Goal: Information Seeking & Learning: Learn about a topic

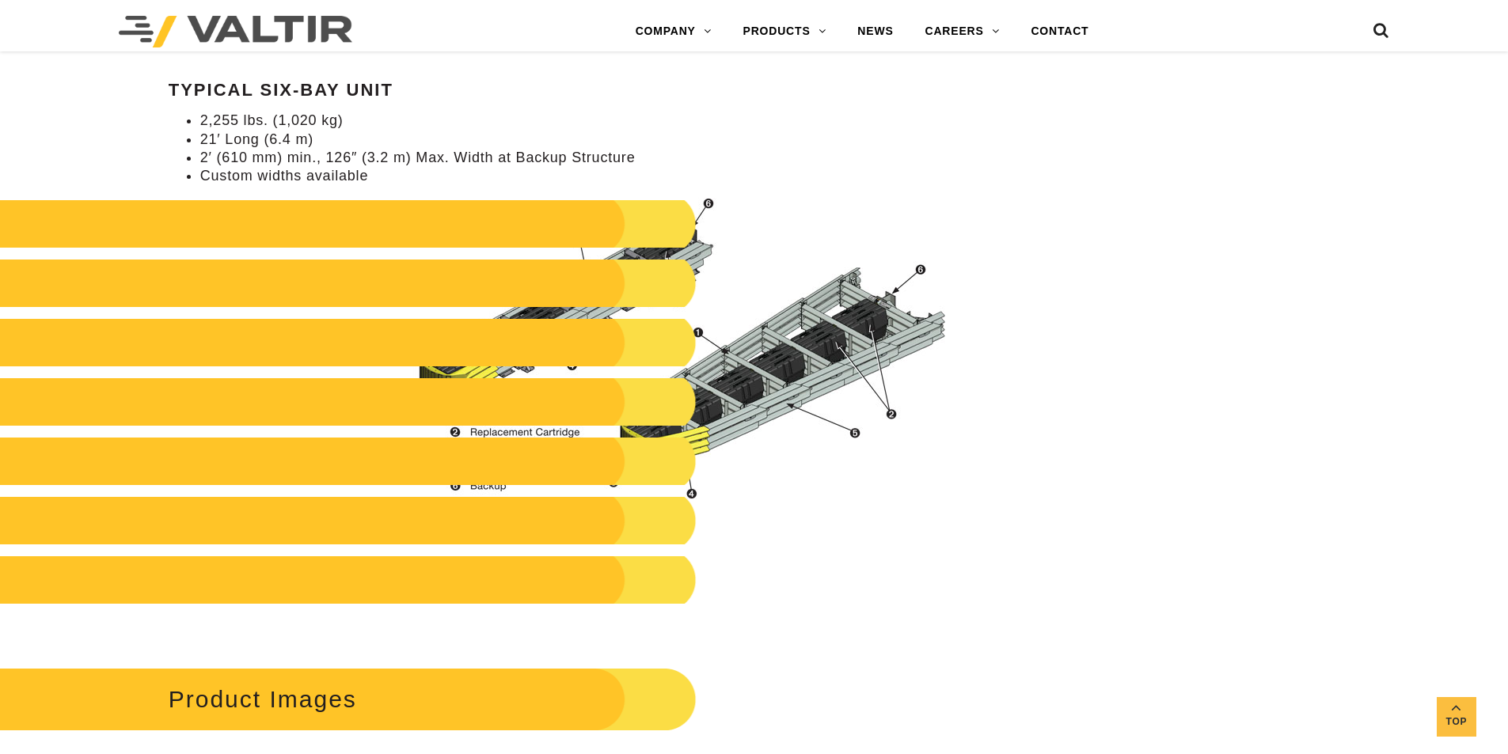
scroll to position [1979, 0]
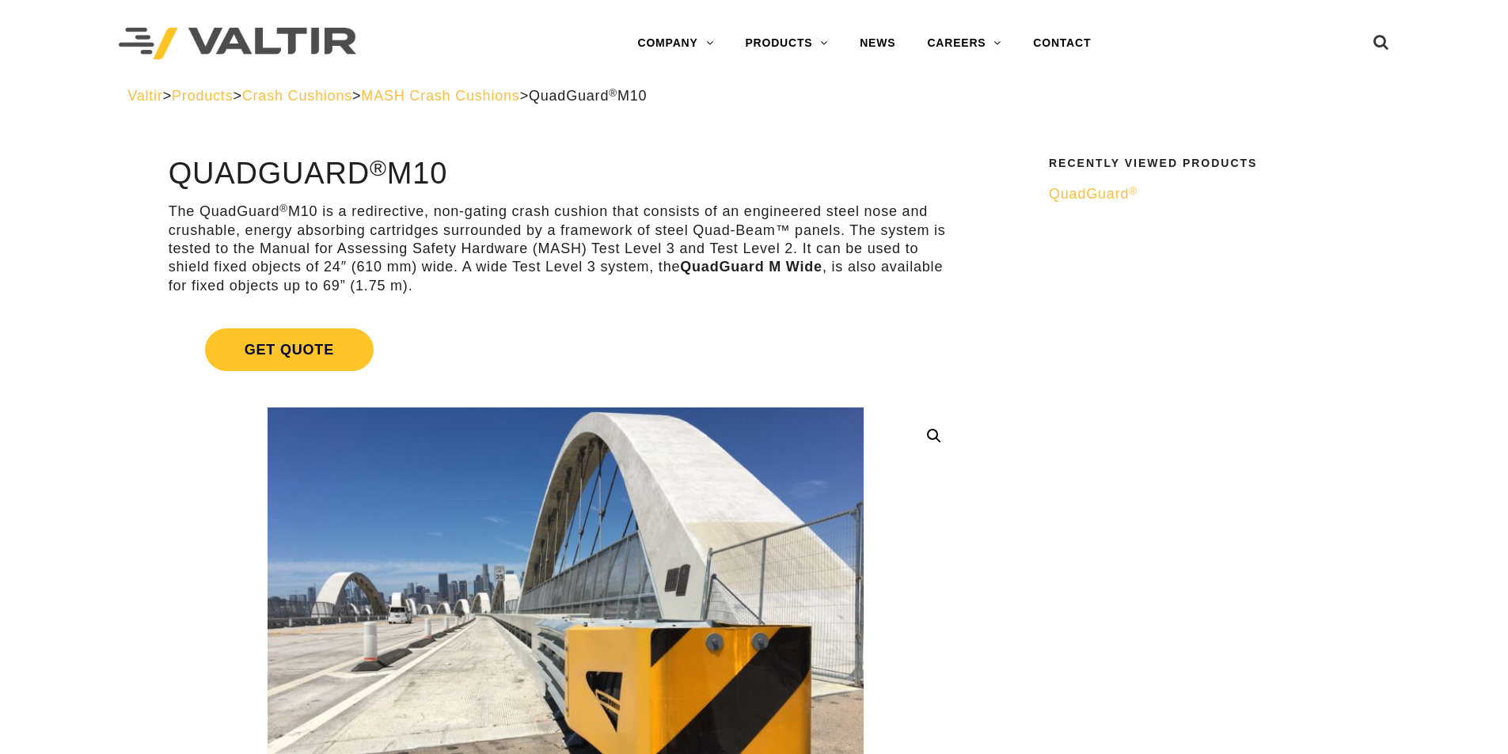
click at [507, 89] on span "MASH Crash Cushions" at bounding box center [440, 96] width 158 height 16
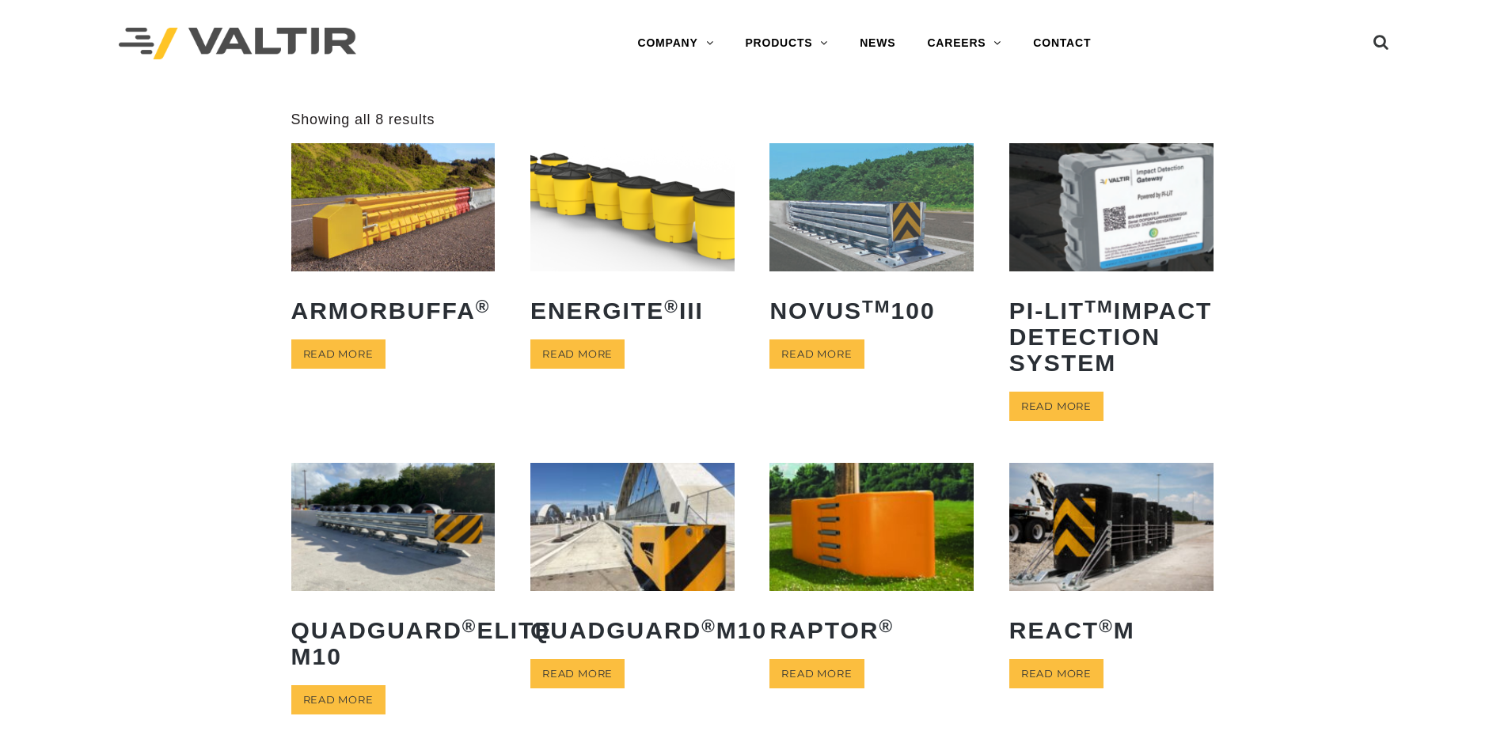
scroll to position [238, 0]
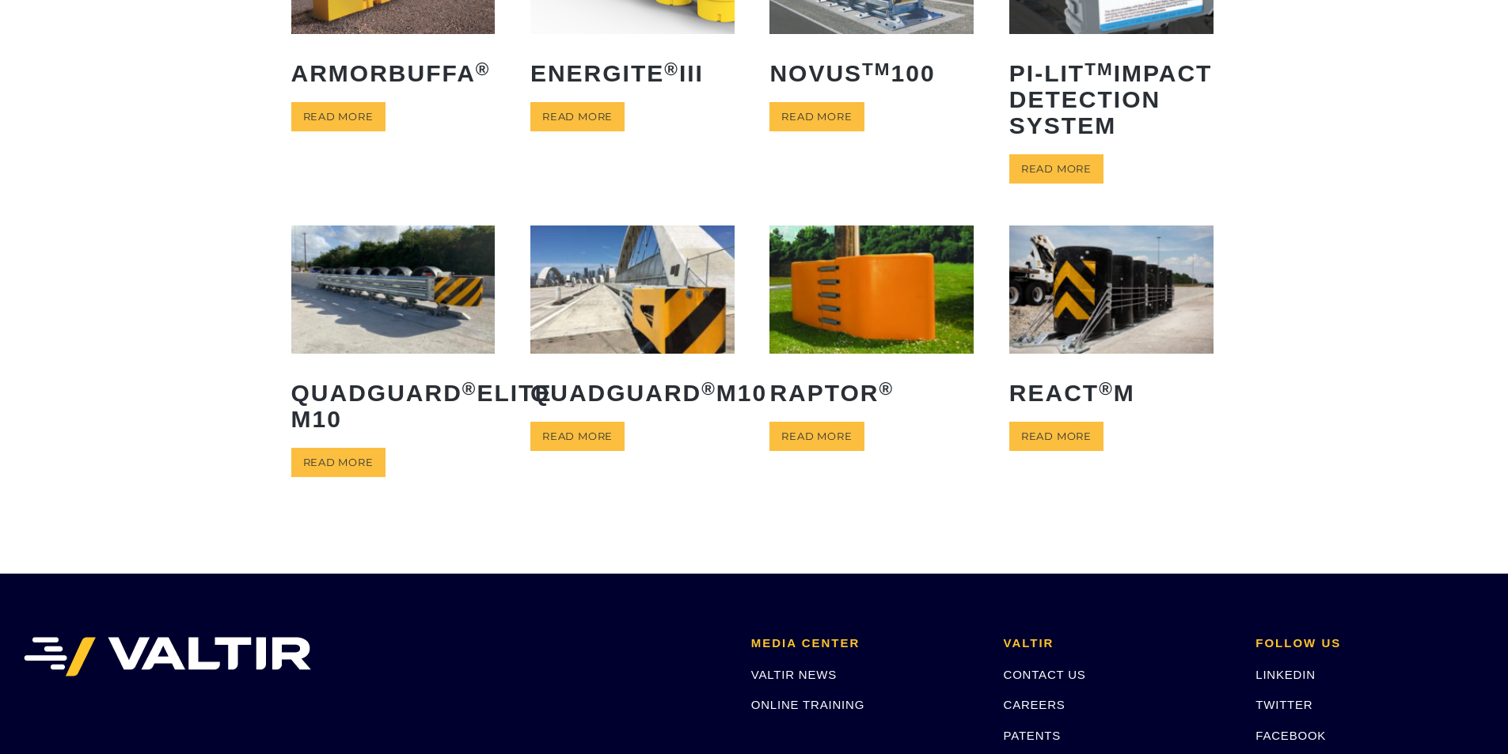
click at [400, 342] on img at bounding box center [393, 289] width 204 height 127
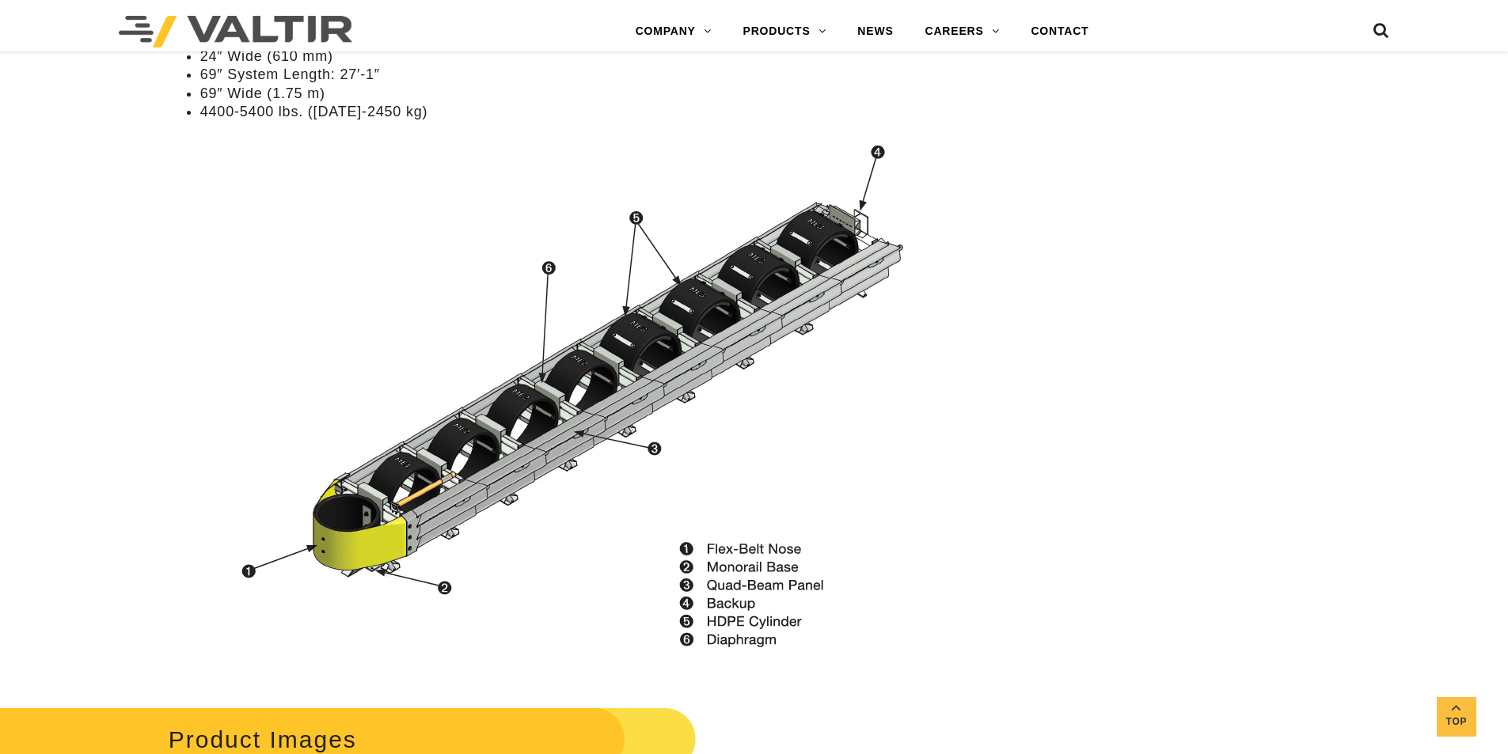
scroll to position [1425, 0]
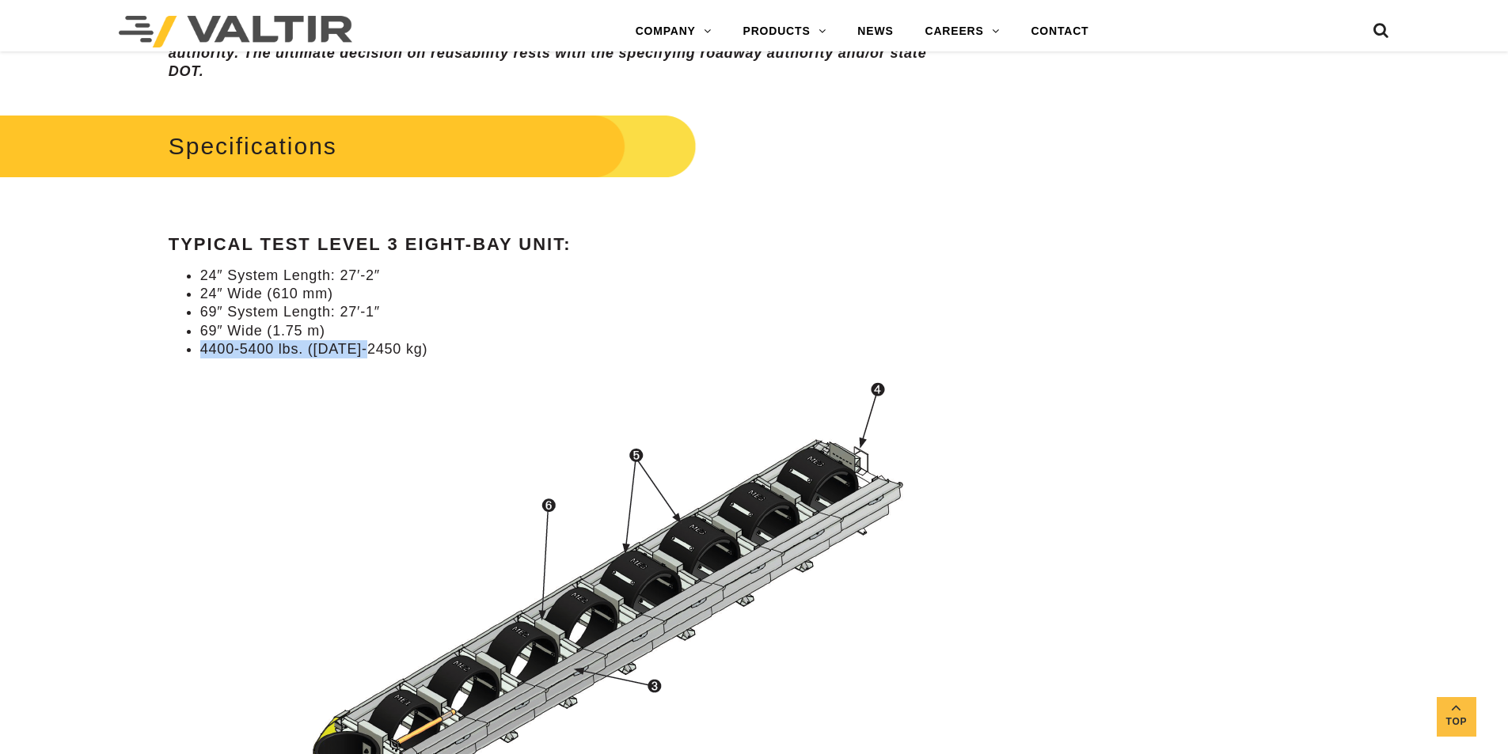
drag, startPoint x: 200, startPoint y: 342, endPoint x: 377, endPoint y: 352, distance: 177.6
click at [374, 350] on li "4400-5400 lbs. (2000-2450 kg)" at bounding box center [581, 349] width 762 height 18
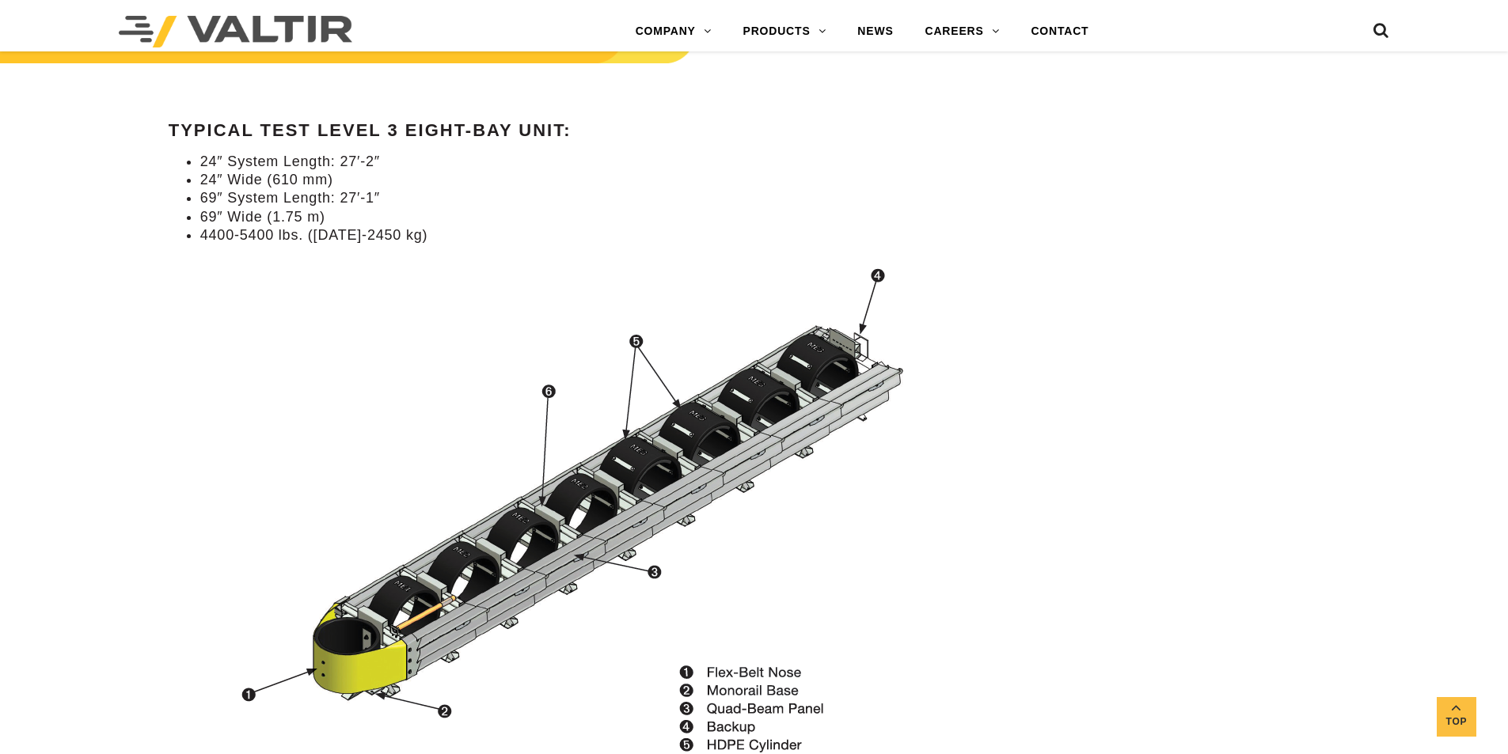
scroll to position [1504, 0]
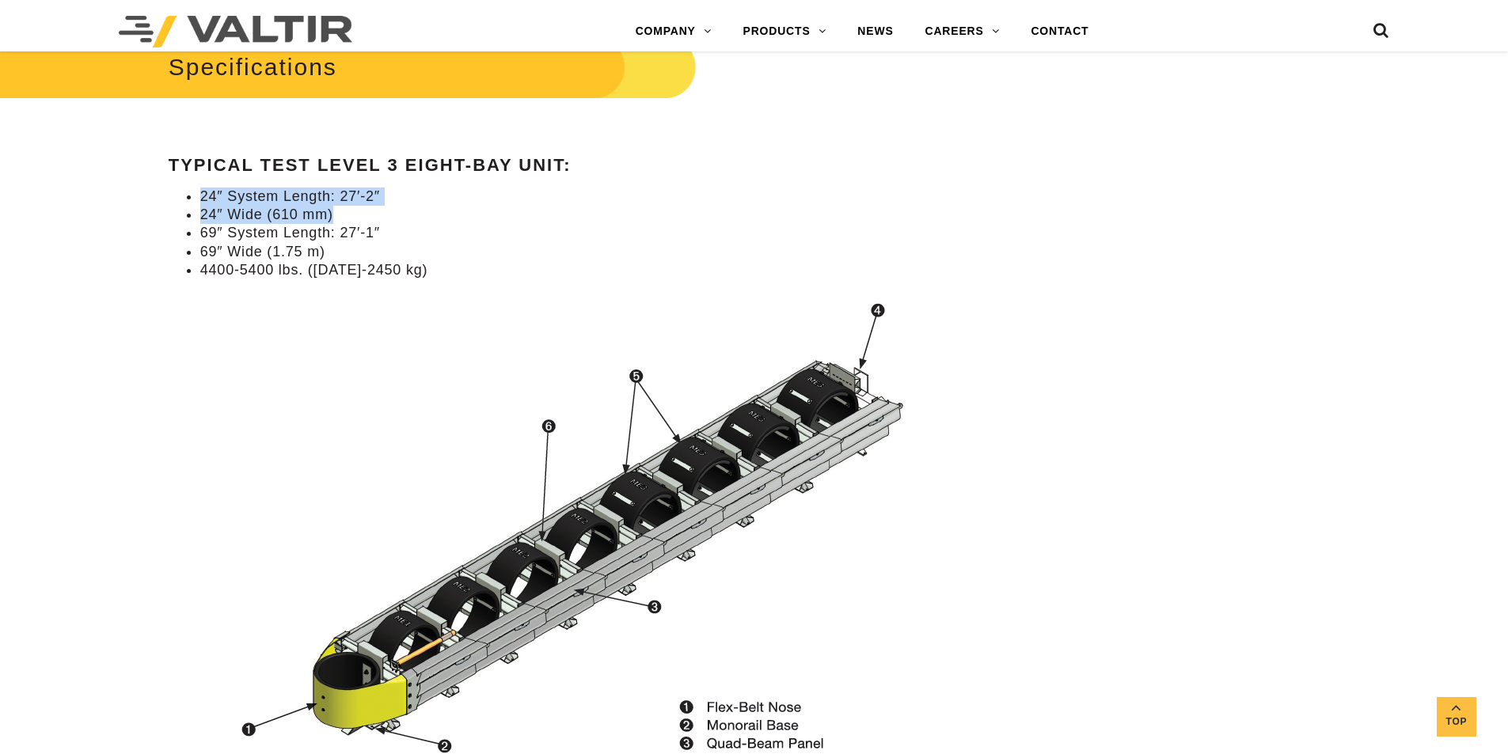
drag, startPoint x: 196, startPoint y: 195, endPoint x: 359, endPoint y: 225, distance: 165.1
click at [359, 224] on ul "24″ System Length: 27′-2″ 24″ Wide (610 mm) 69″ System Length: 27′-1″ 69″ Wide …" at bounding box center [566, 234] width 794 height 93
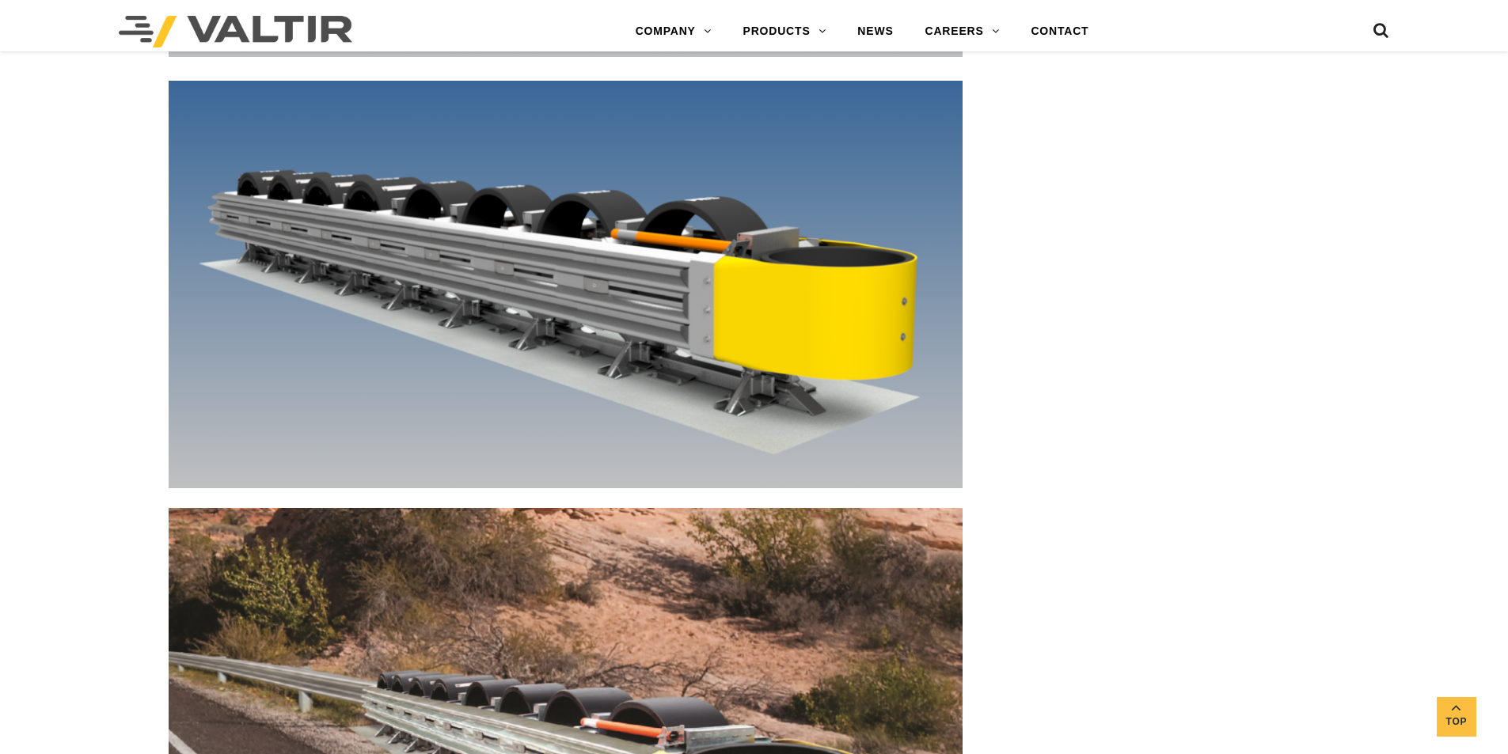
drag, startPoint x: 152, startPoint y: 437, endPoint x: 145, endPoint y: 290, distance: 147.4
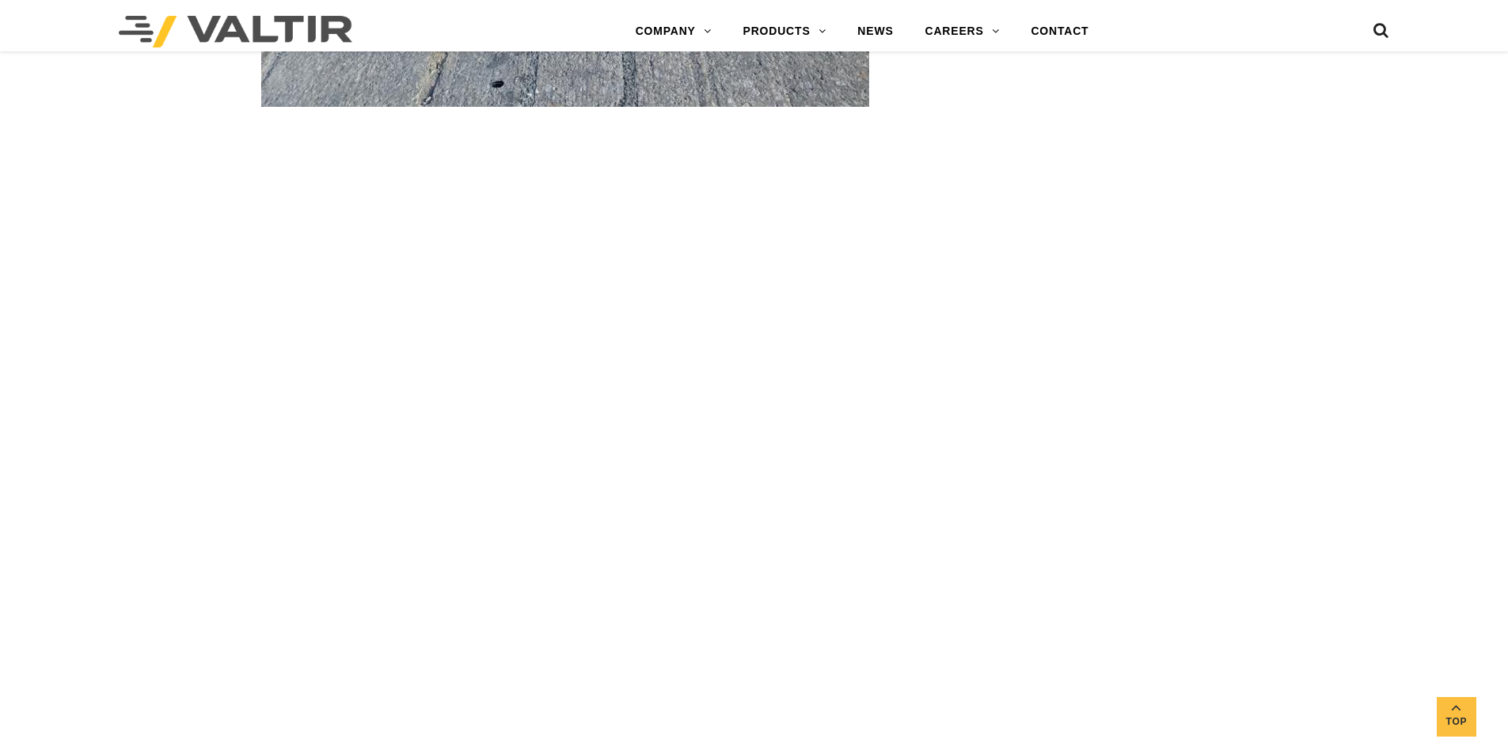
drag, startPoint x: 143, startPoint y: 343, endPoint x: 143, endPoint y: 271, distance: 72.0
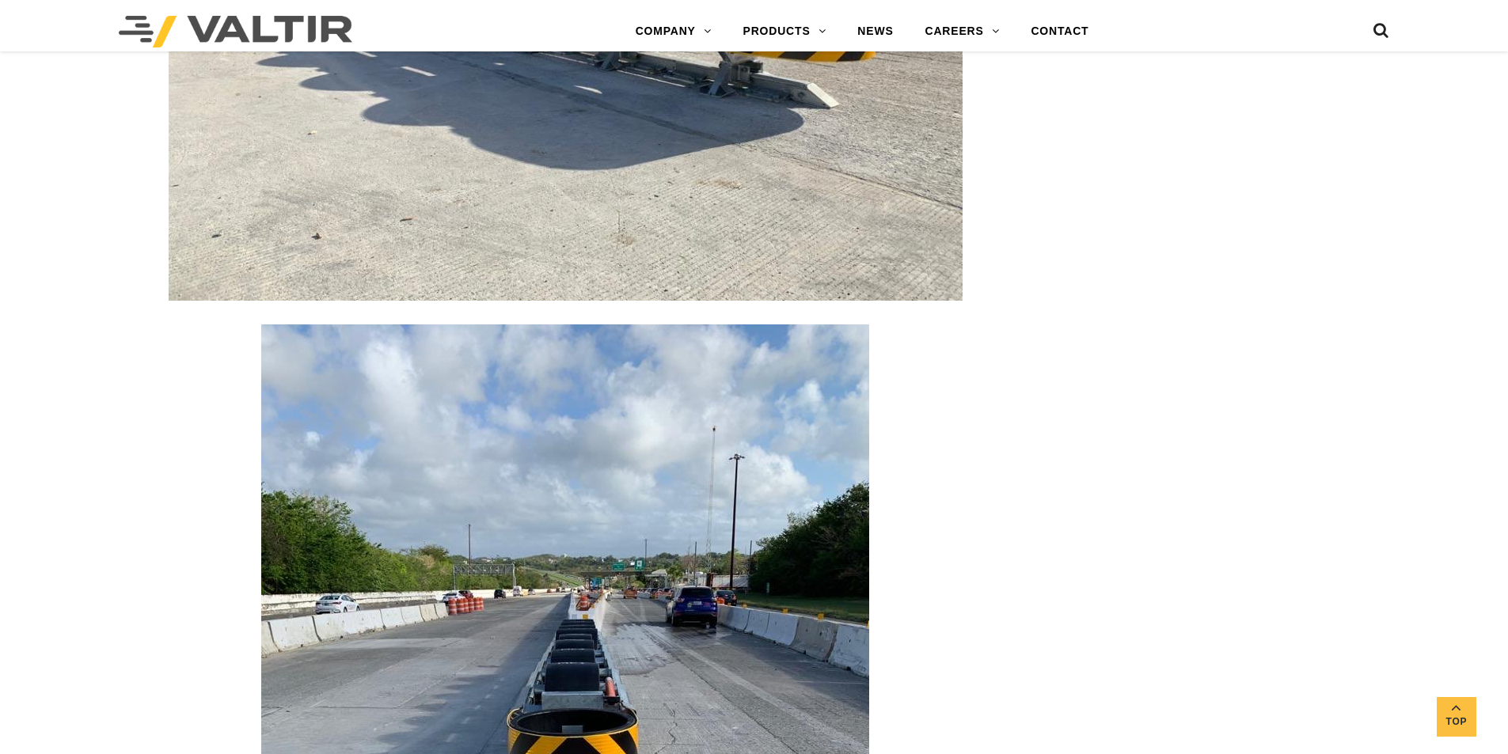
drag, startPoint x: 173, startPoint y: 421, endPoint x: 168, endPoint y: 355, distance: 65.9
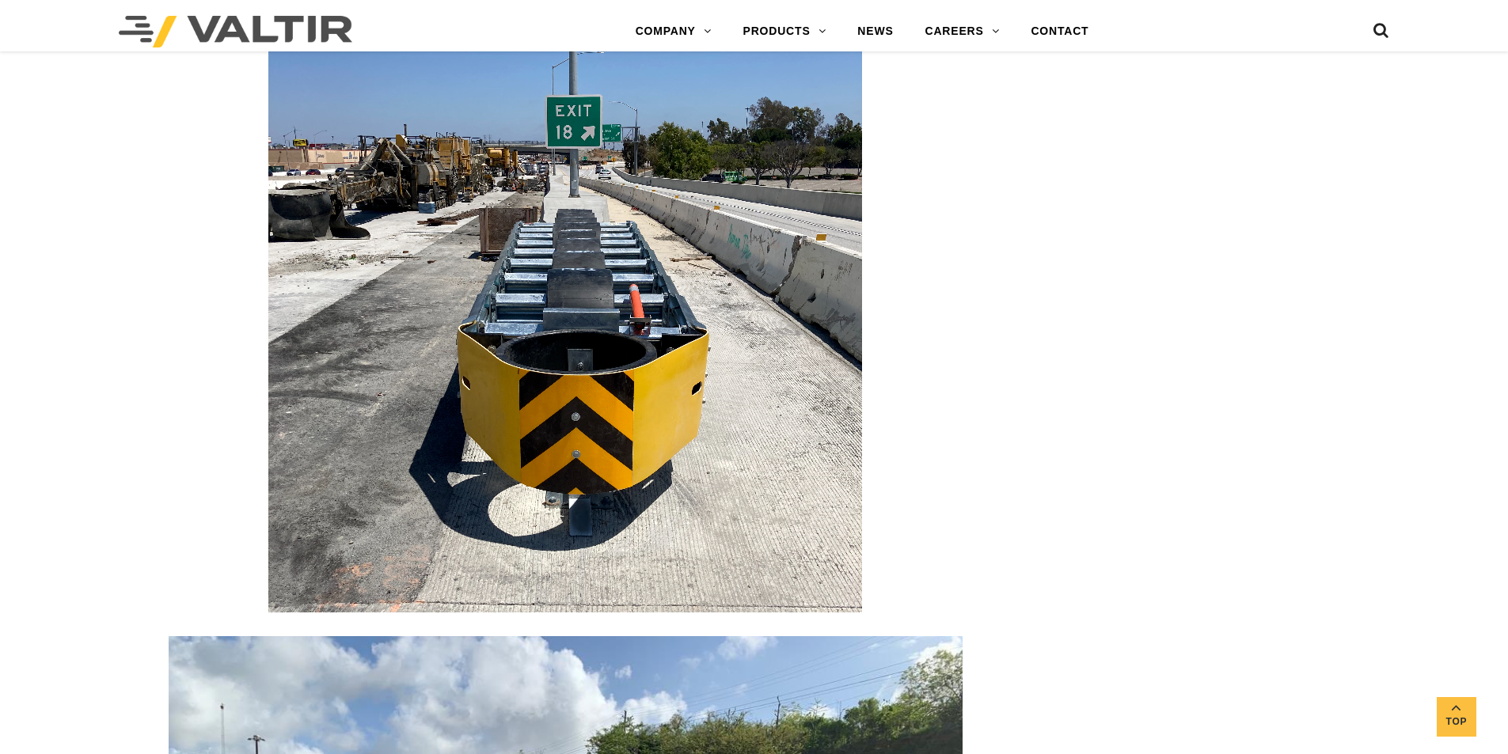
drag, startPoint x: 181, startPoint y: 488, endPoint x: 170, endPoint y: 424, distance: 65.9
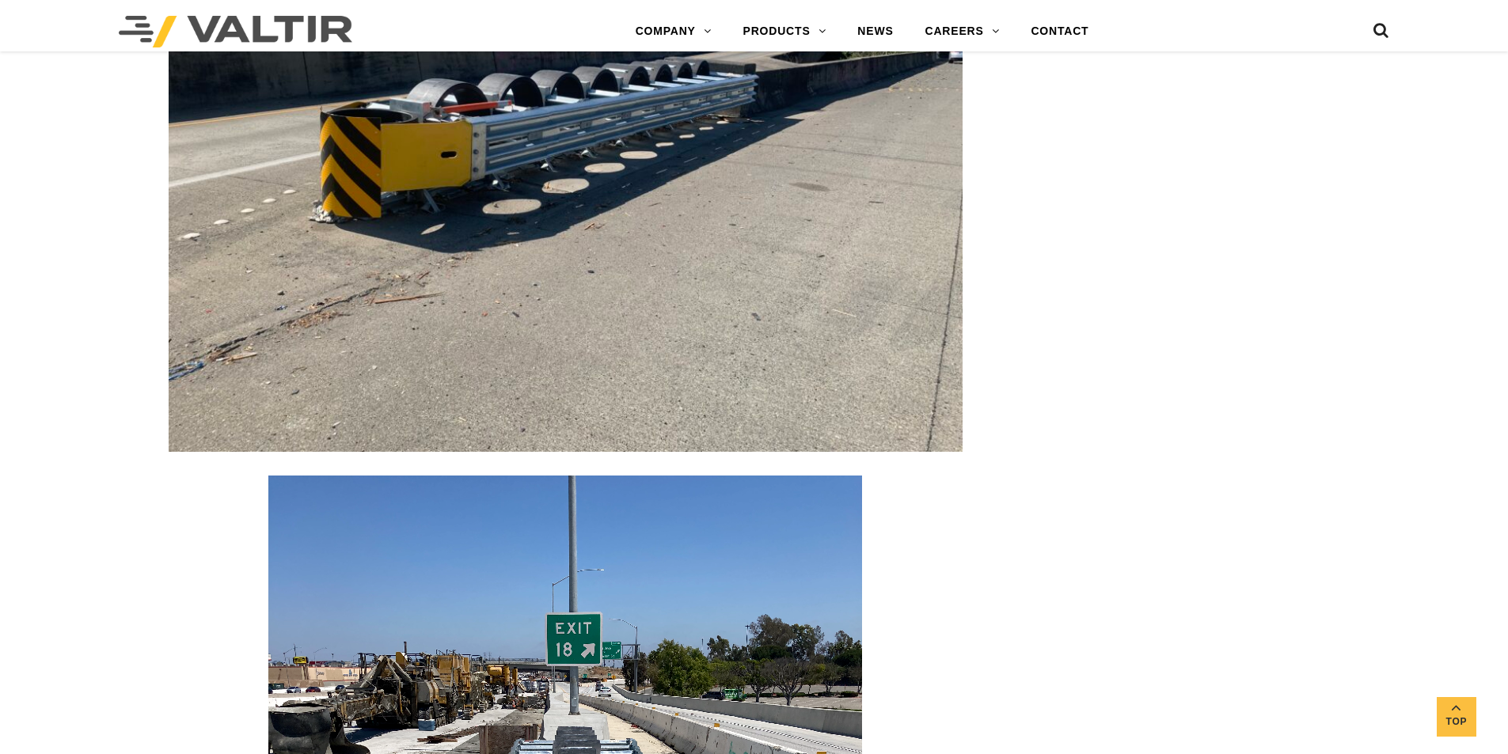
drag, startPoint x: 206, startPoint y: 473, endPoint x: 206, endPoint y: 435, distance: 38.8
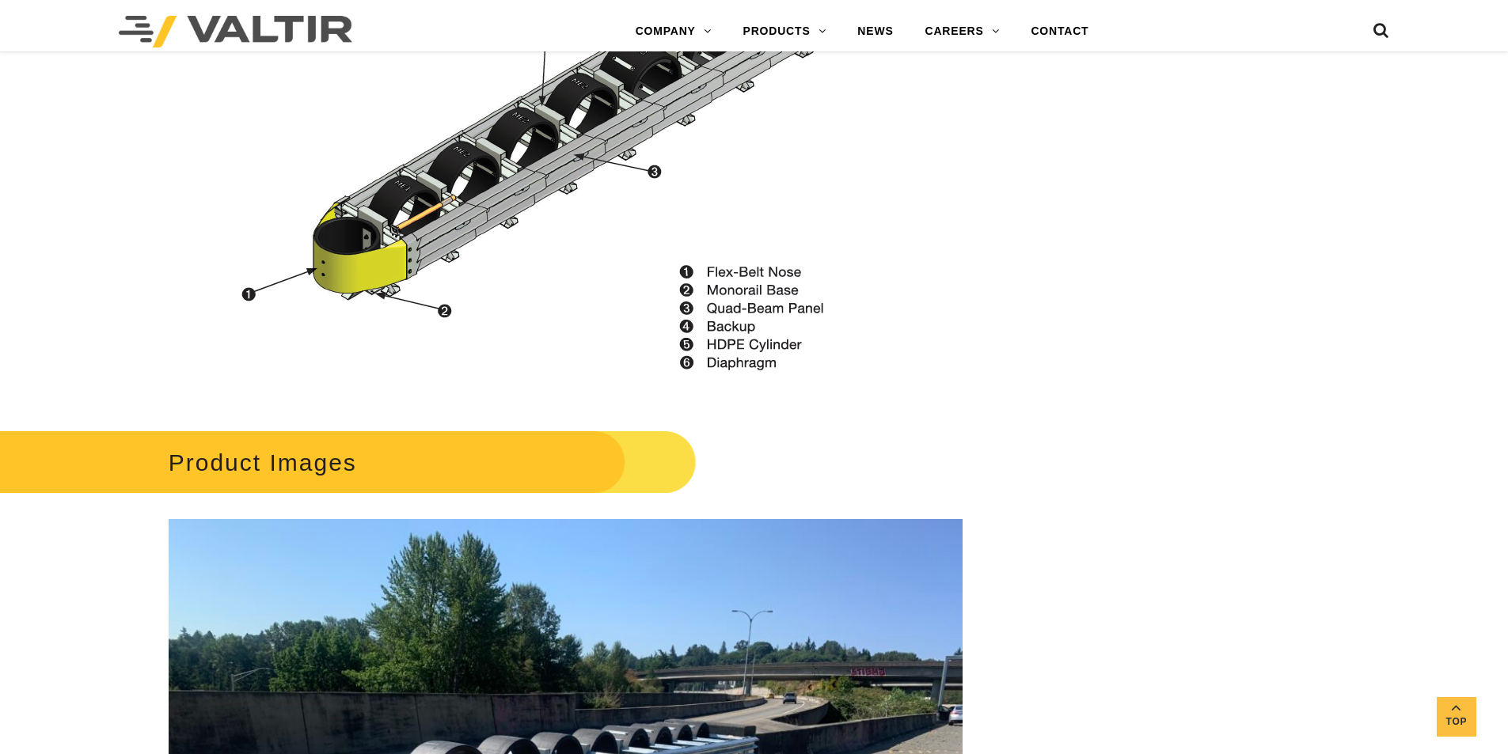
drag, startPoint x: 190, startPoint y: 564, endPoint x: 192, endPoint y: 452, distance: 111.7
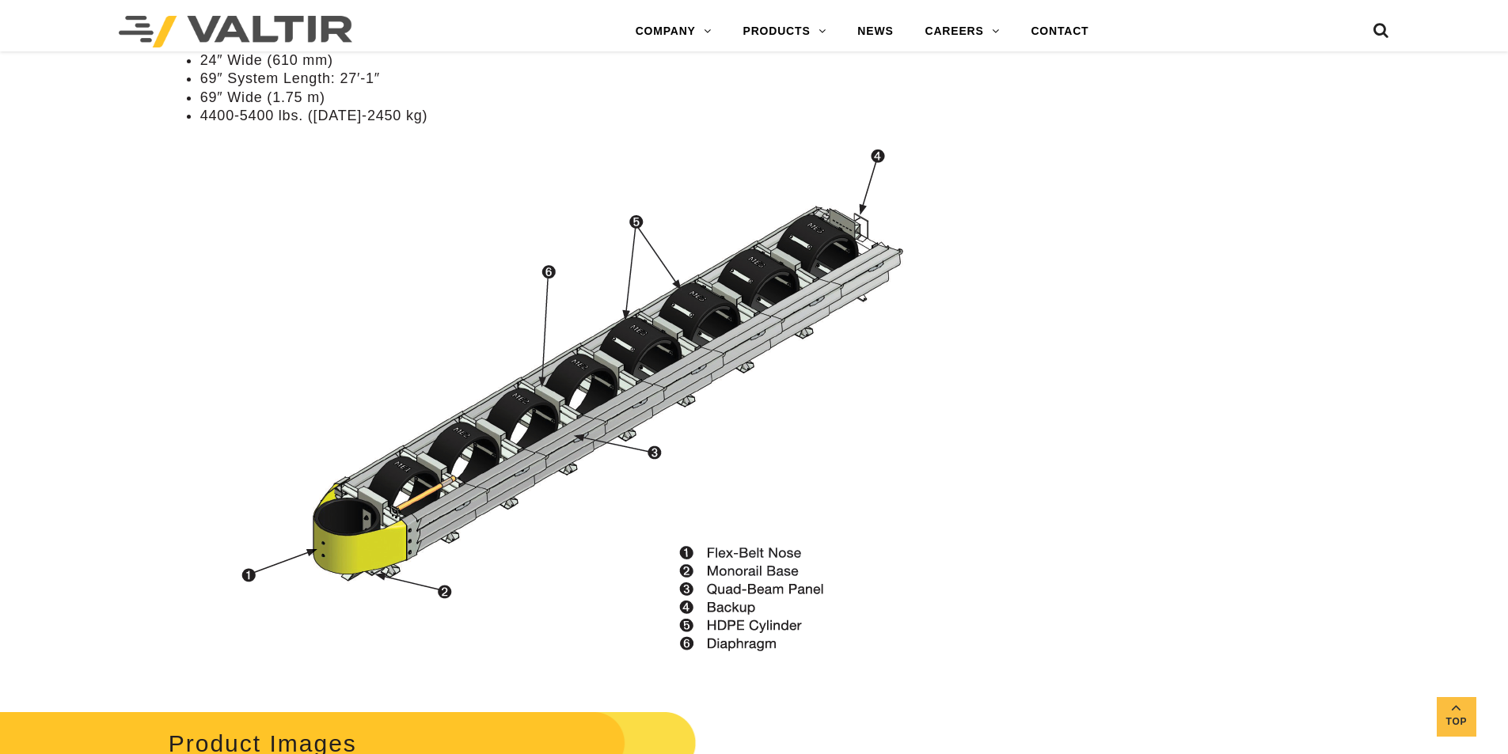
scroll to position [1697, 0]
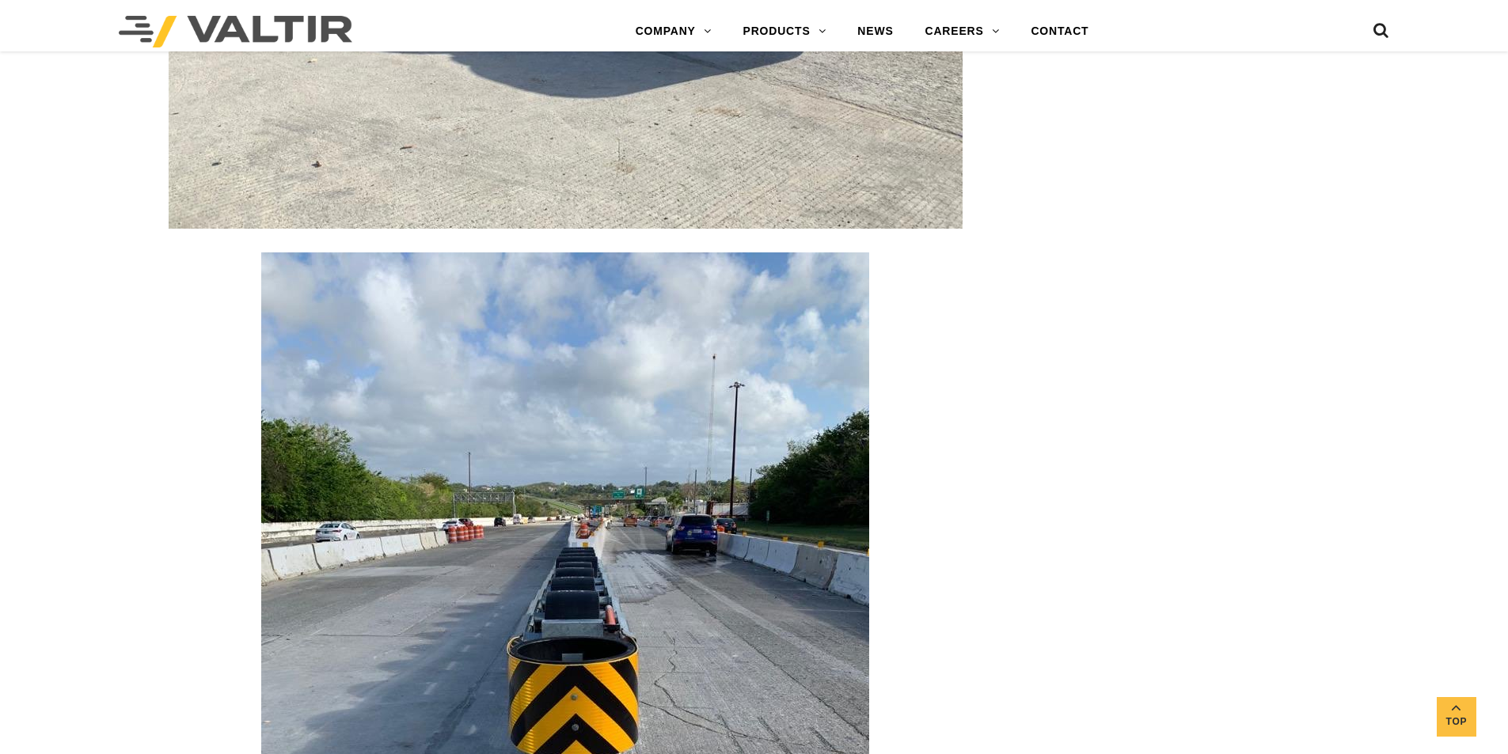
drag, startPoint x: 1228, startPoint y: 464, endPoint x: 1290, endPoint y: 215, distance: 256.3
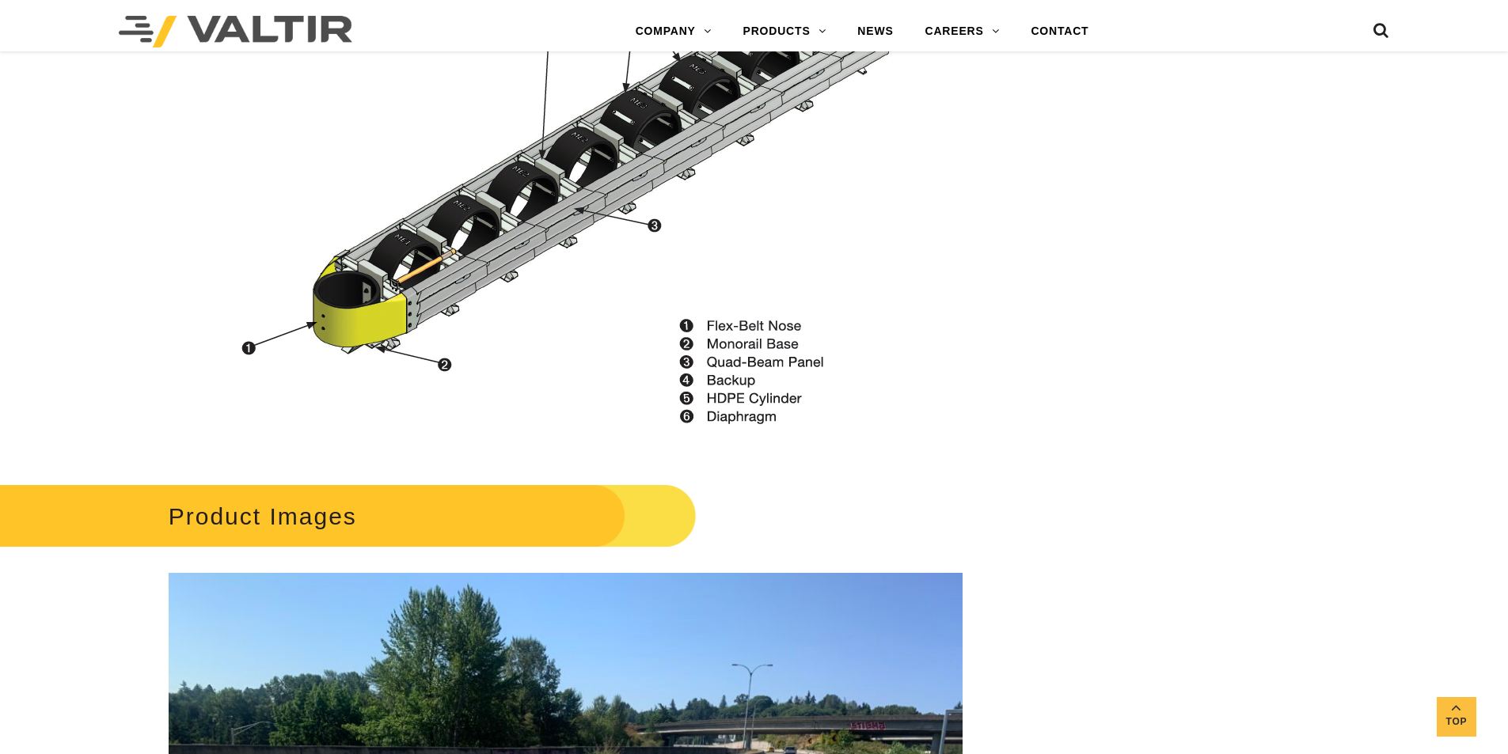
drag, startPoint x: 1291, startPoint y: 336, endPoint x: 1291, endPoint y: 226, distance: 110.0
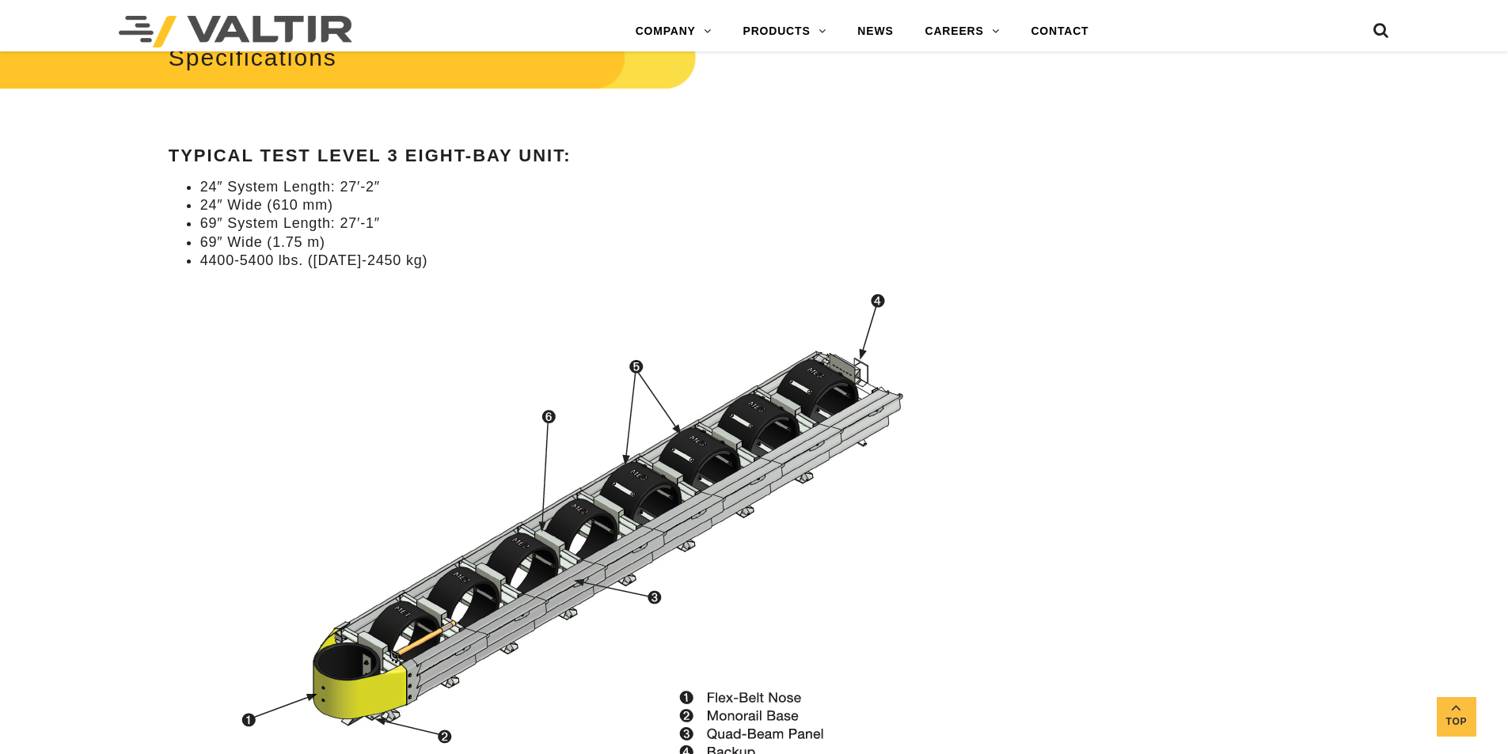
drag, startPoint x: 1039, startPoint y: 403, endPoint x: 1047, endPoint y: 327, distance: 76.3
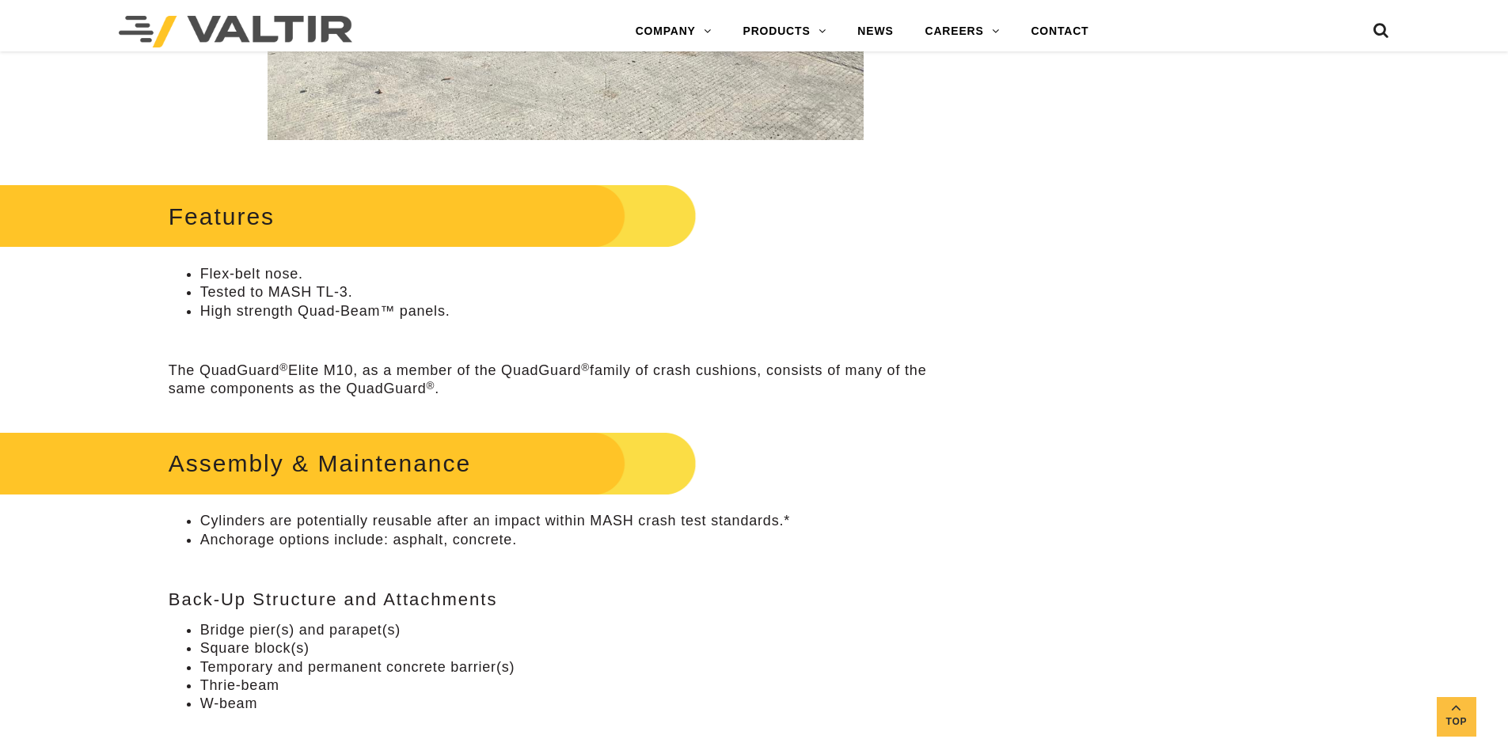
drag, startPoint x: 1024, startPoint y: 326, endPoint x: 1042, endPoint y: 210, distance: 117.8
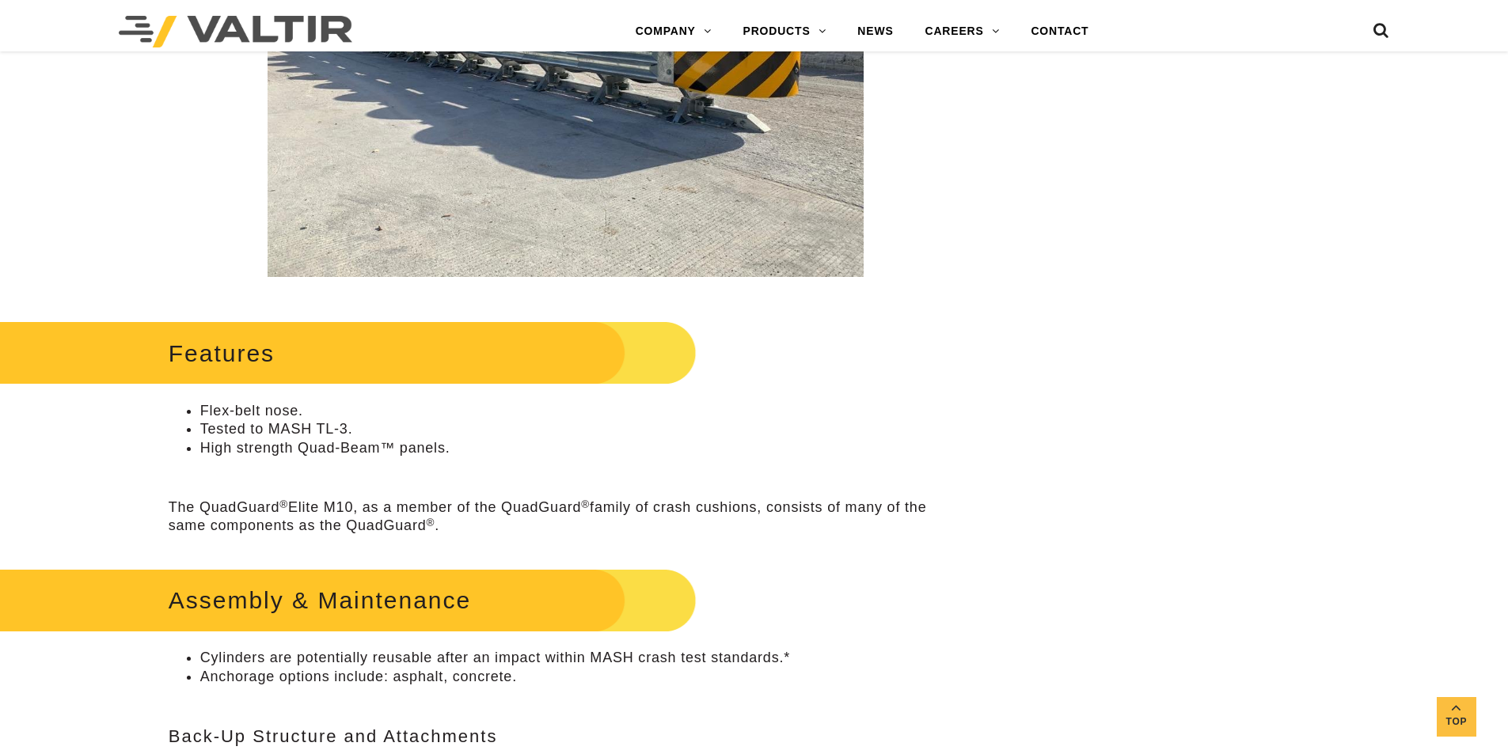
drag, startPoint x: 557, startPoint y: 557, endPoint x: 570, endPoint y: 425, distance: 132.1
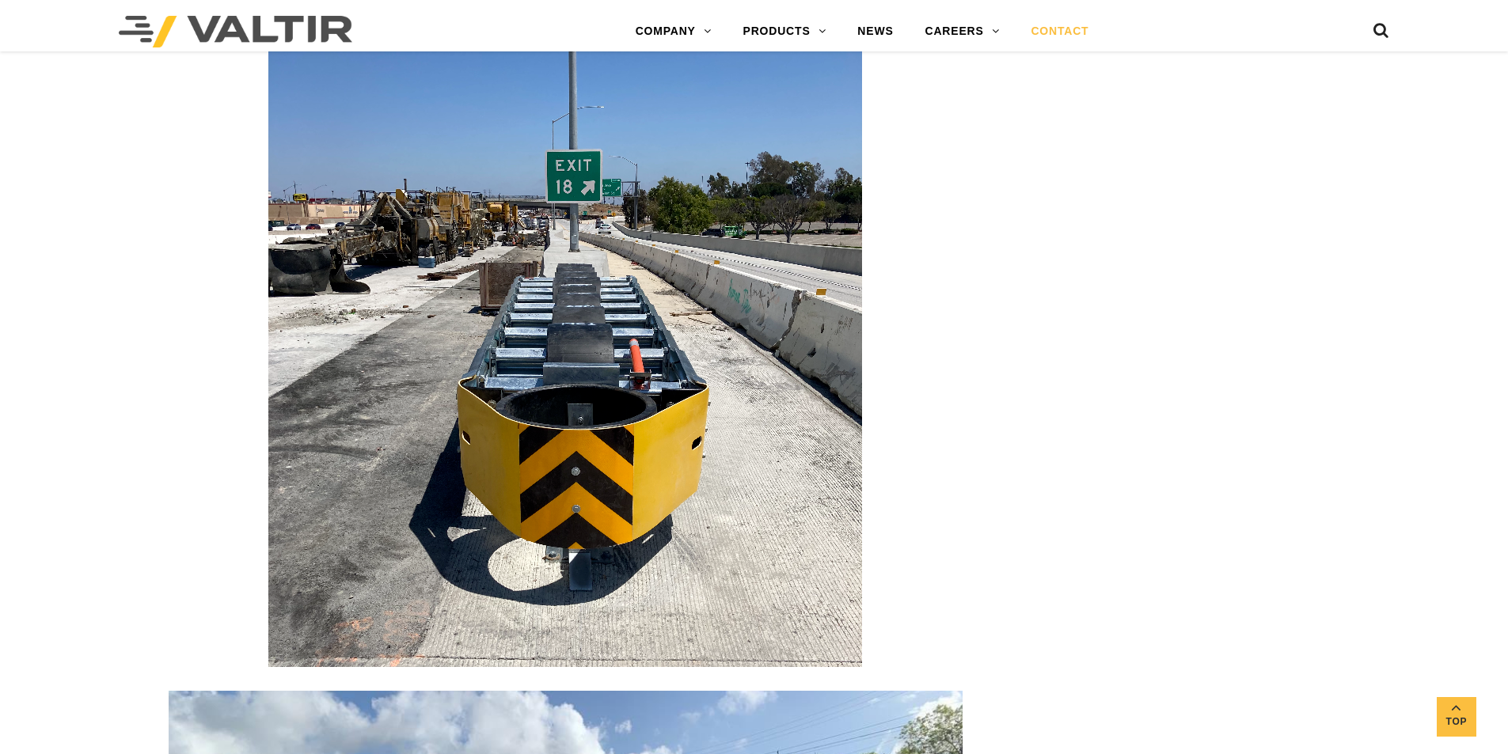
scroll to position [0, 0]
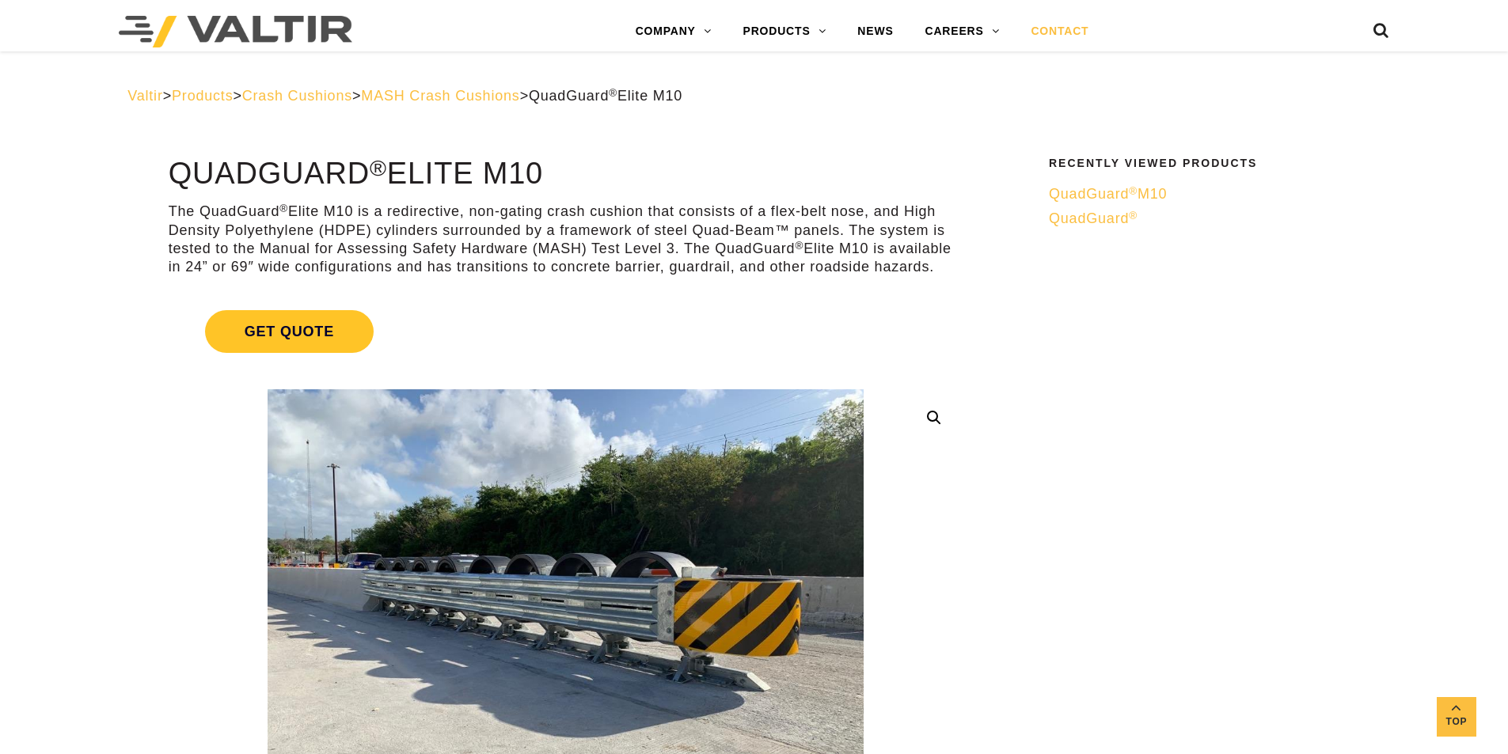
drag, startPoint x: 1049, startPoint y: 80, endPoint x: 1047, endPoint y: 59, distance: 21.5
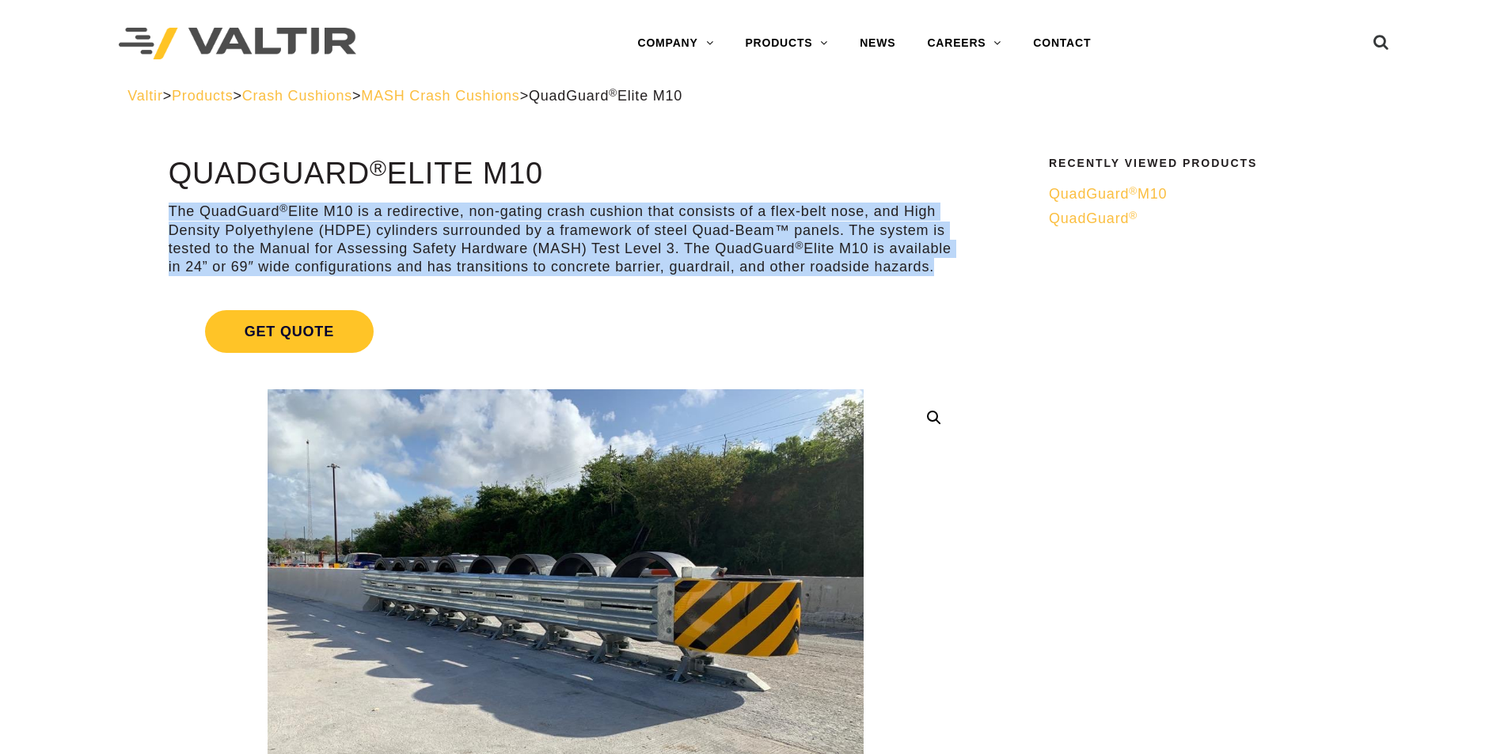
drag, startPoint x: 930, startPoint y: 270, endPoint x: 154, endPoint y: 193, distance: 780.4
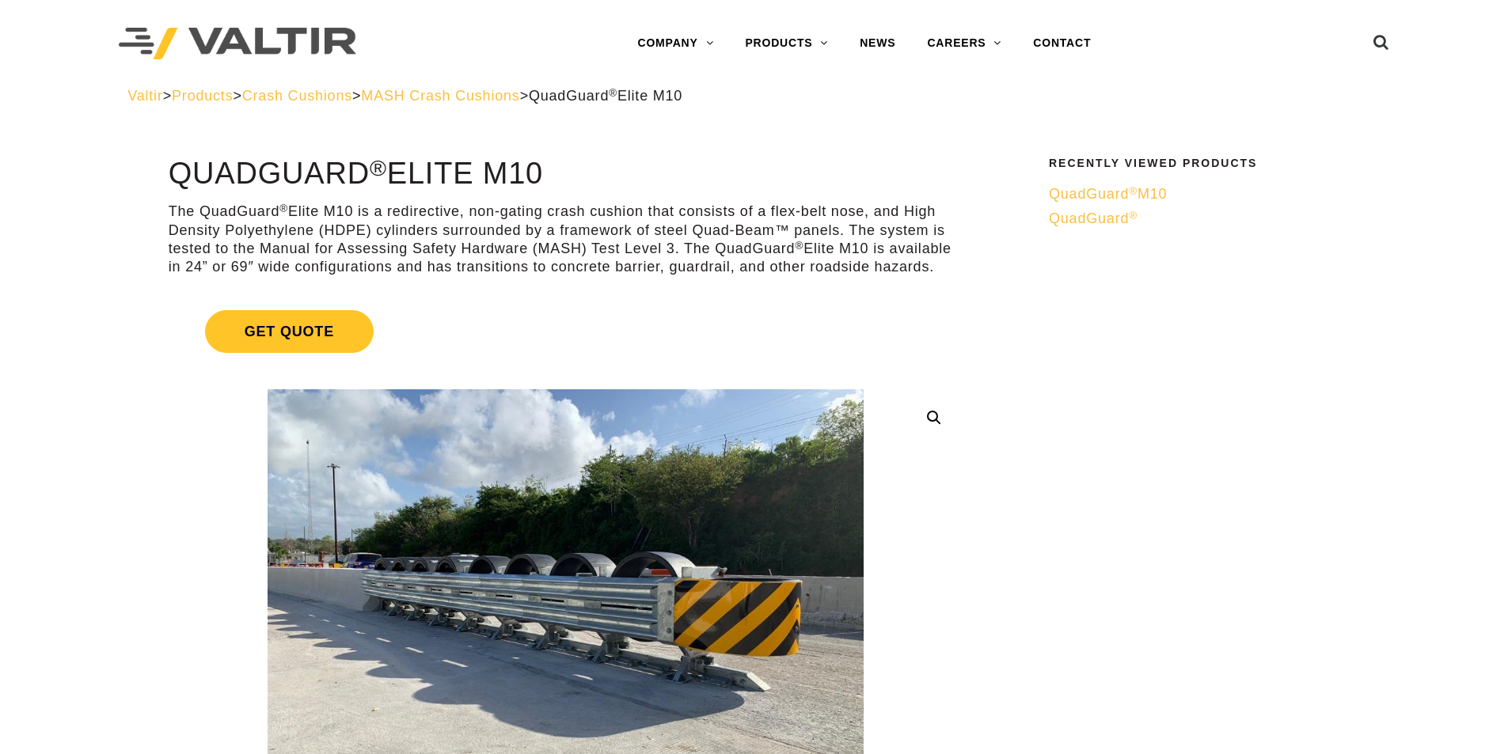
click at [169, 165] on h1 "QuadGuard ® Elite M10" at bounding box center [566, 174] width 794 height 33
drag, startPoint x: 165, startPoint y: 167, endPoint x: 962, endPoint y: 267, distance: 803.5
drag, startPoint x: 891, startPoint y: 266, endPoint x: 146, endPoint y: 169, distance: 751.2
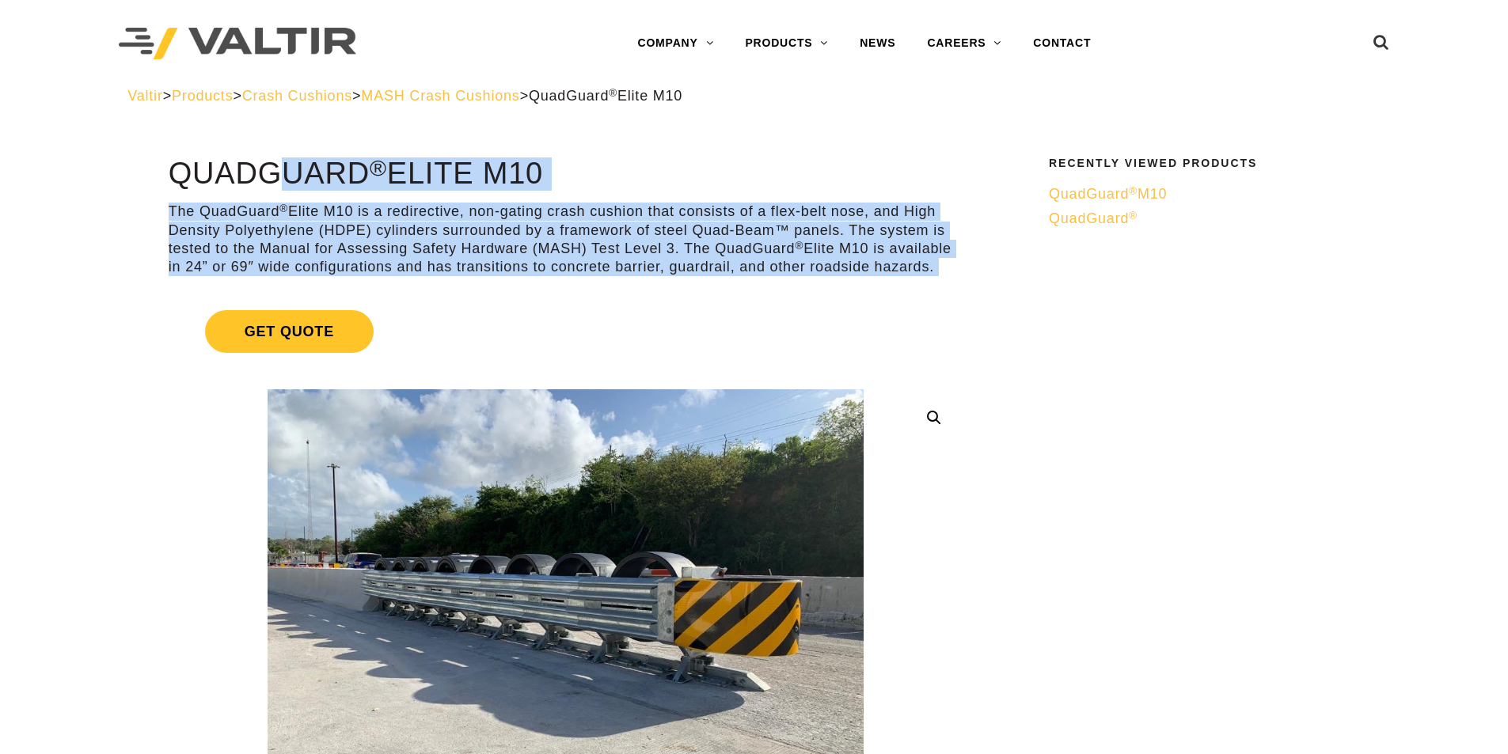
drag, startPoint x: 165, startPoint y: 173, endPoint x: 937, endPoint y: 287, distance: 781.1
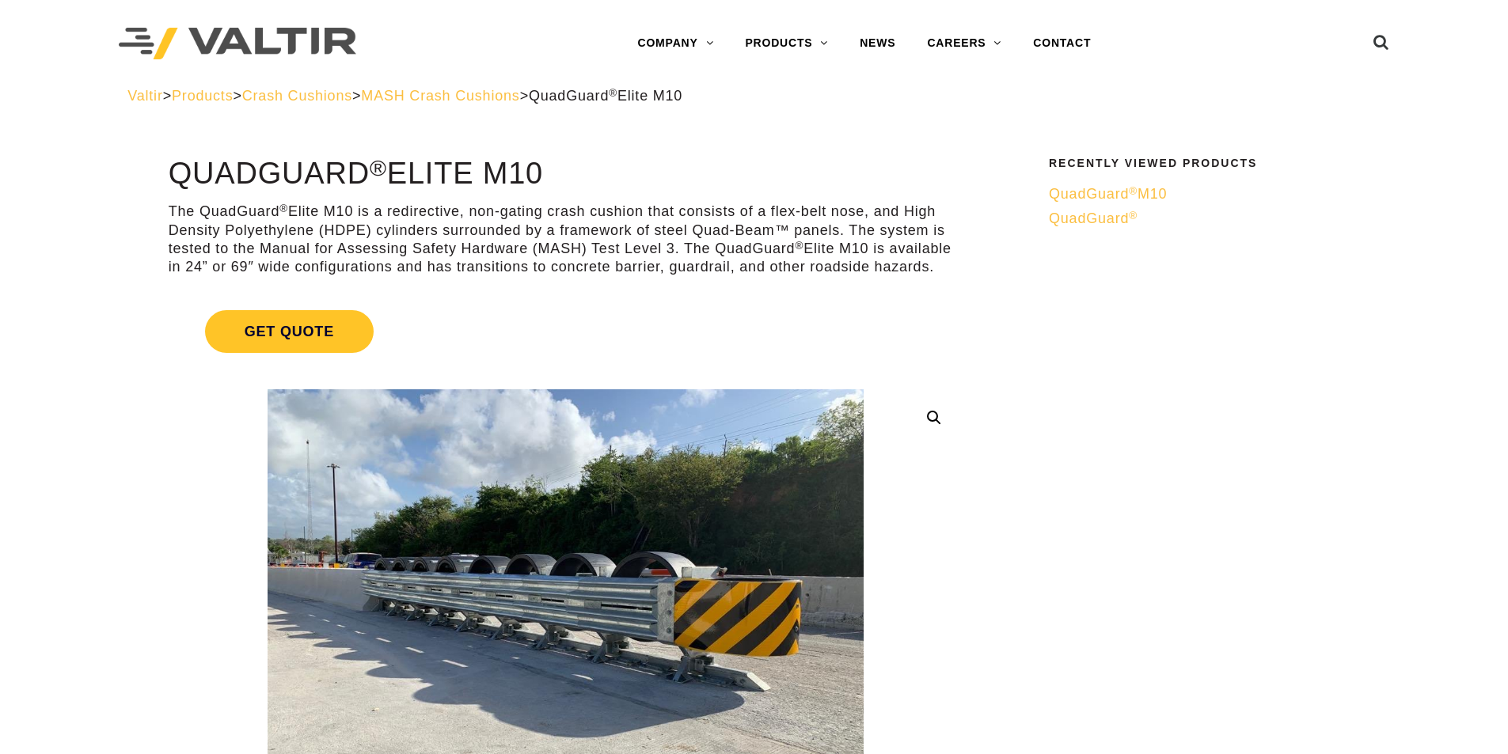
drag, startPoint x: 943, startPoint y: 272, endPoint x: 149, endPoint y: 168, distance: 800.9
drag, startPoint x: 154, startPoint y: 168, endPoint x: 957, endPoint y: 271, distance: 810.1
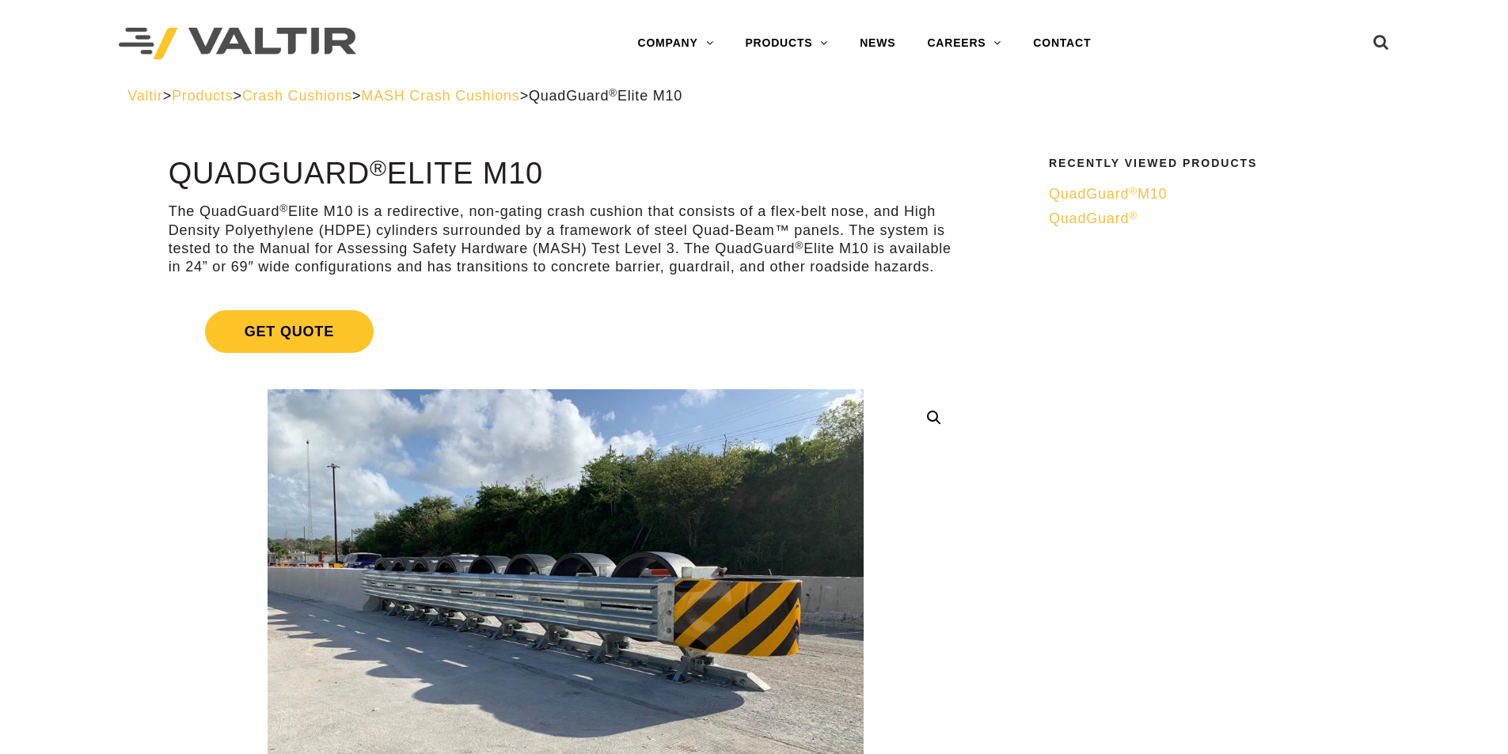
drag, startPoint x: 947, startPoint y: 265, endPoint x: 393, endPoint y: 189, distance: 558.6
click at [629, 274] on p "The QuadGuard ® Elite M10 is a redirective, non-gating crash cushion that consi…" at bounding box center [566, 240] width 794 height 74
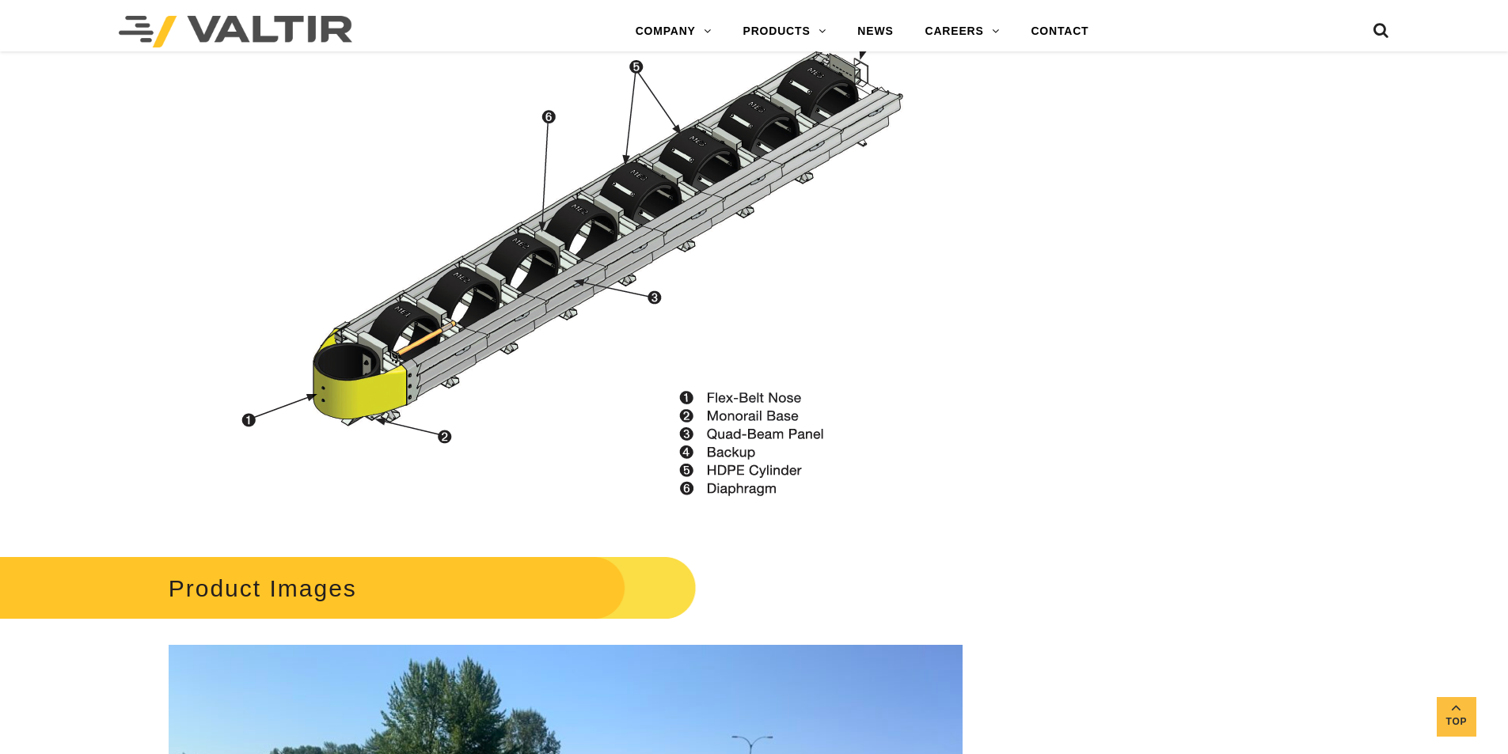
scroll to position [1425, 0]
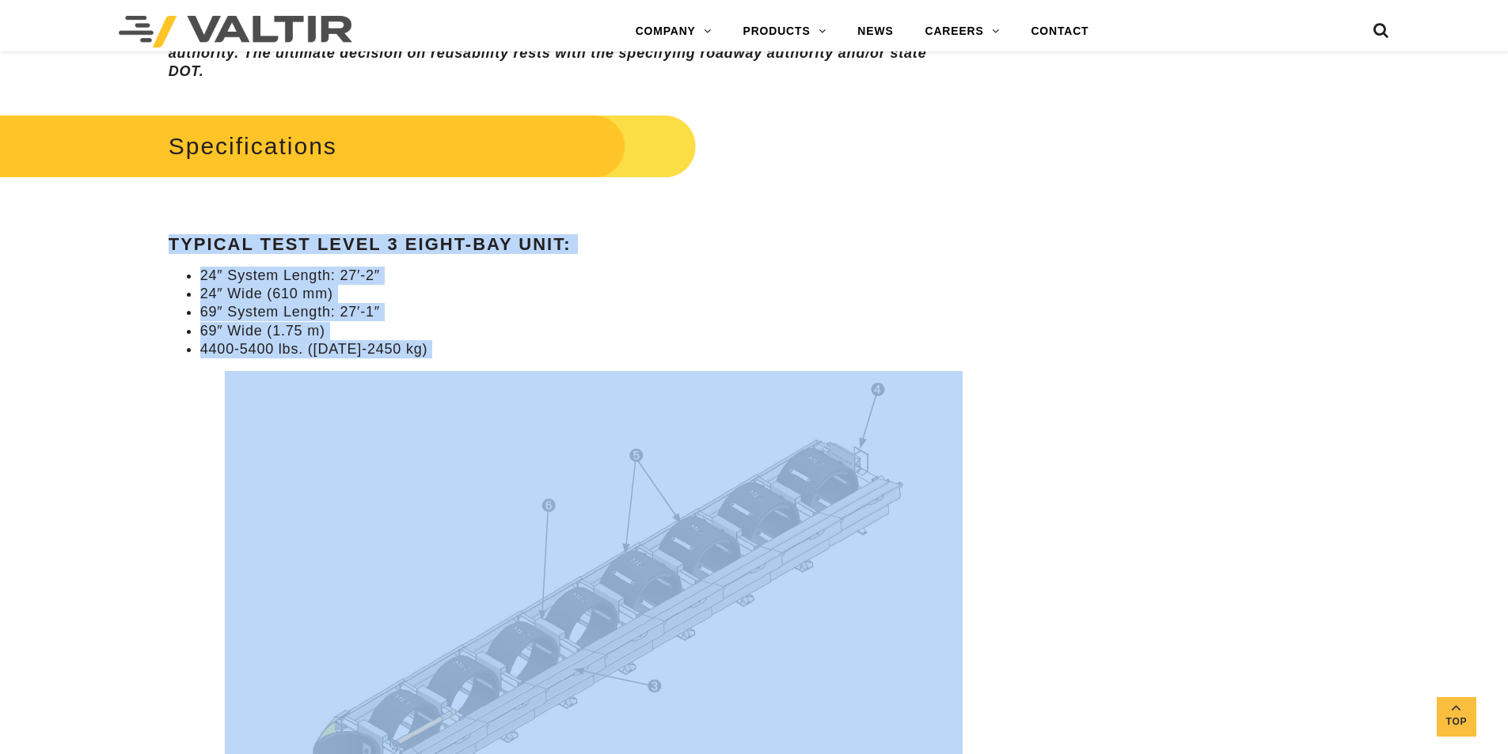
drag, startPoint x: 438, startPoint y: 364, endPoint x: 129, endPoint y: 246, distance: 330.5
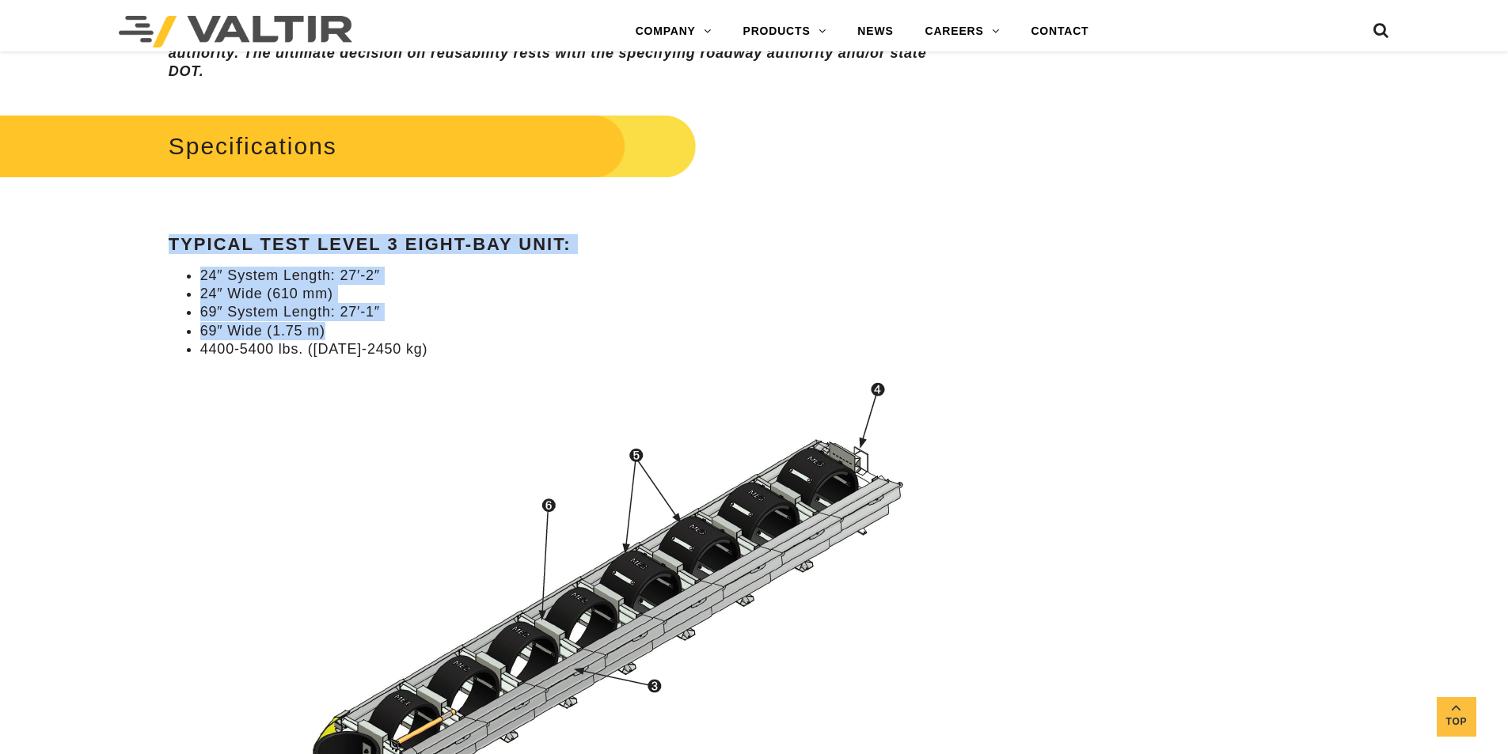
drag, startPoint x: 126, startPoint y: 227, endPoint x: 425, endPoint y: 357, distance: 326.2
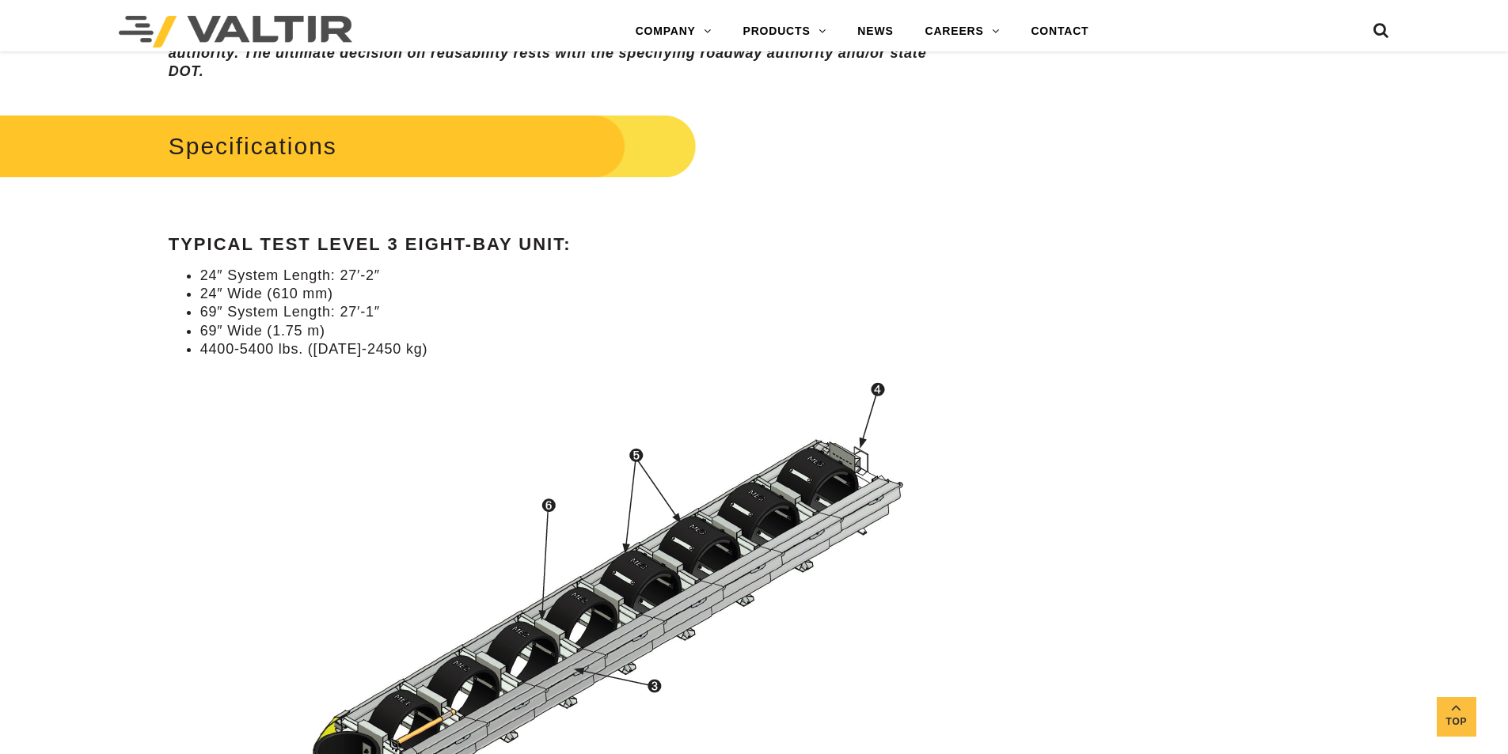
click at [425, 357] on li "4400-5400 lbs. (2000-2450 kg)" at bounding box center [581, 349] width 762 height 18
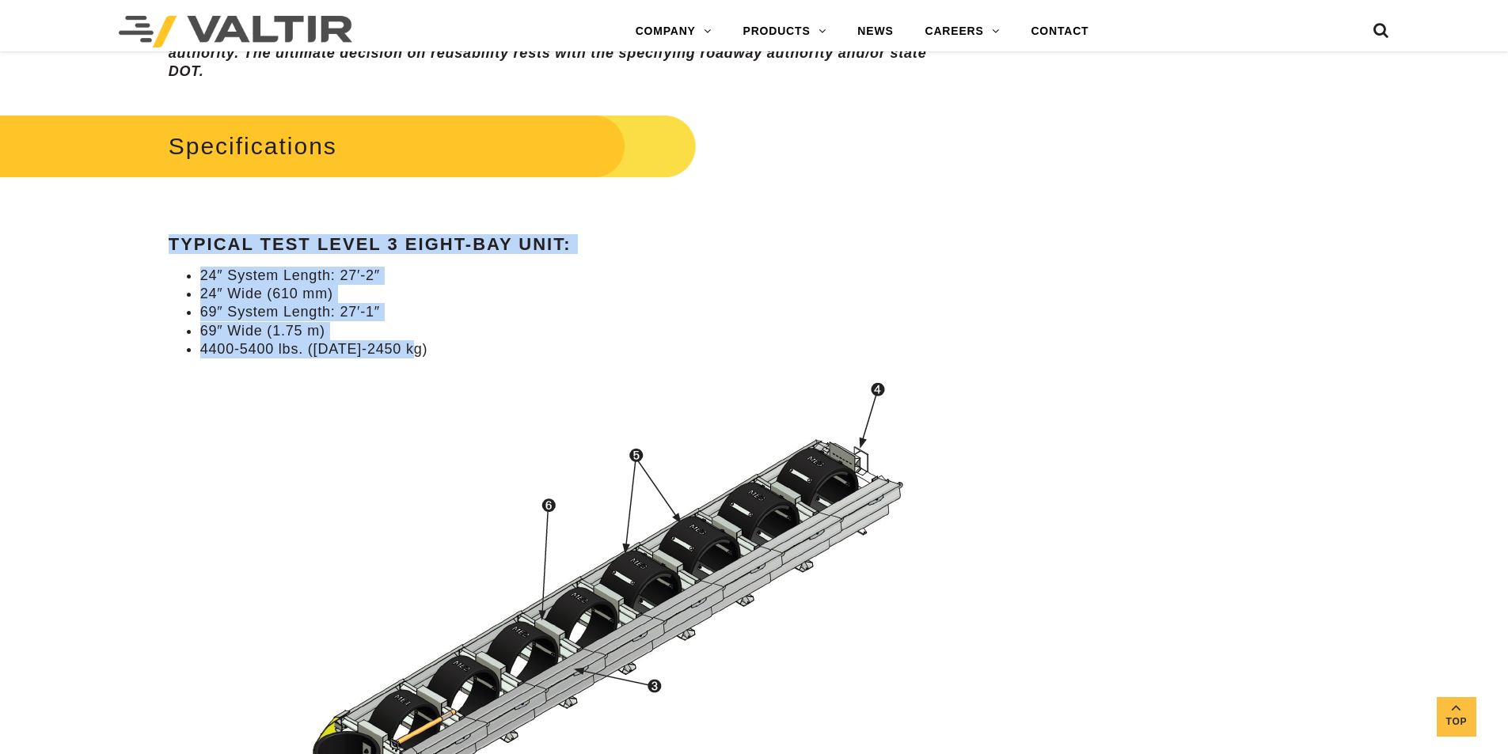
drag, startPoint x: 435, startPoint y: 352, endPoint x: 174, endPoint y: 251, distance: 279.5
click at [174, 251] on div "Specifications Typical Test Level 3 Eight-Bay Unit: 24″ System Length: 27′-2″ 2…" at bounding box center [566, 233] width 794 height 249
click at [181, 261] on div "Specifications Typical Test Level 3 Eight-Bay Unit: 24″ System Length: 27′-2″ 2…" at bounding box center [566, 233] width 794 height 249
drag, startPoint x: 160, startPoint y: 242, endPoint x: 441, endPoint y: 352, distance: 301.5
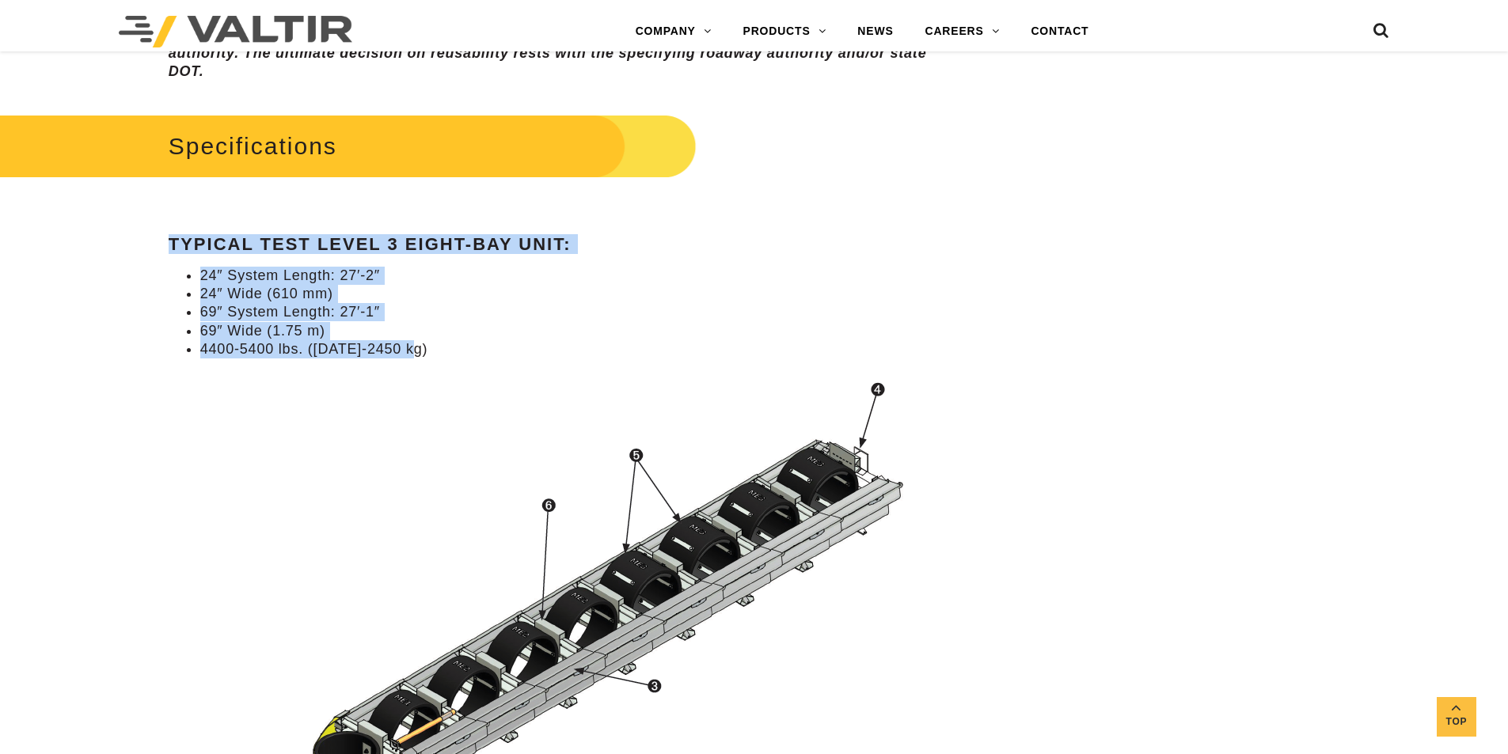
click at [442, 350] on li "4400-5400 lbs. (2000-2450 kg)" at bounding box center [581, 349] width 762 height 18
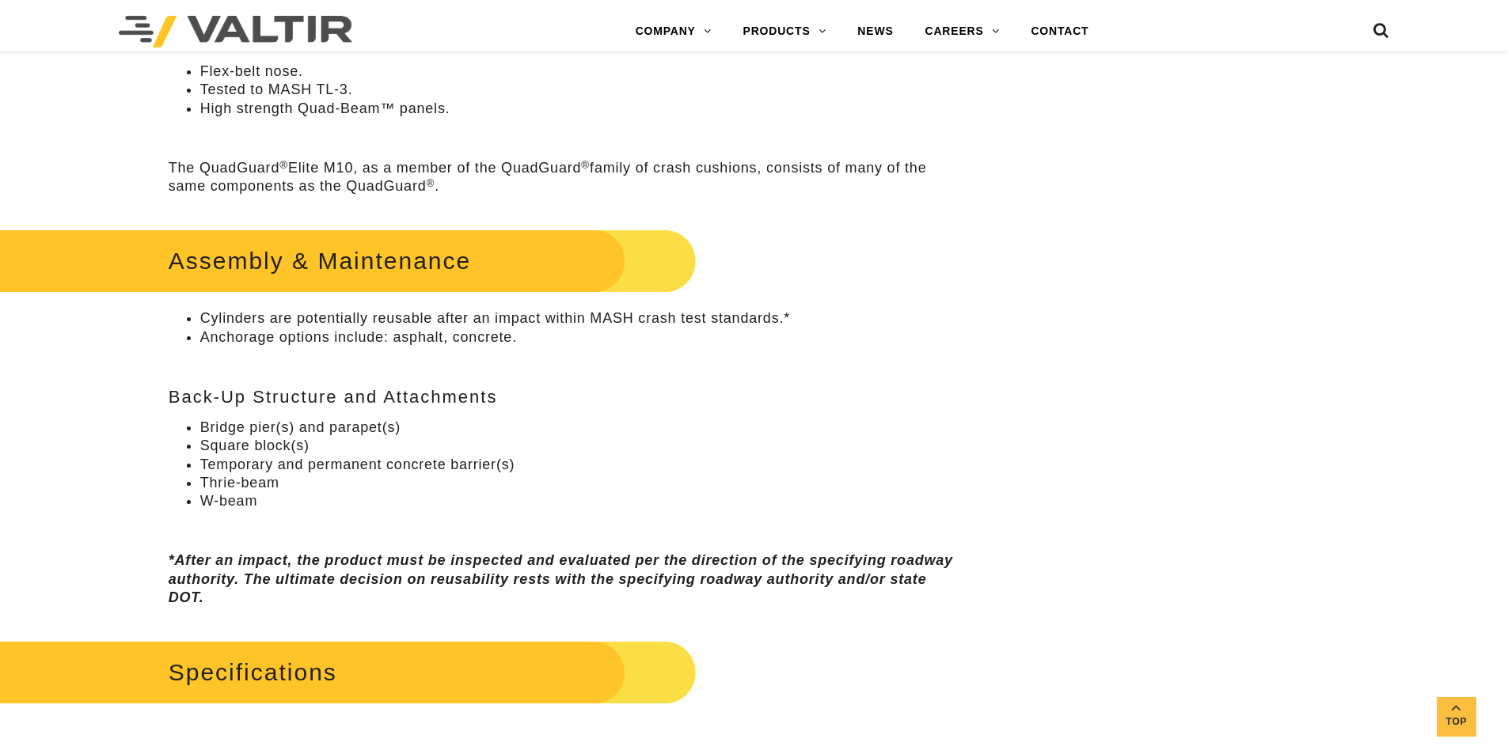
click at [379, 455] on li "Square block(s)" at bounding box center [581, 446] width 762 height 18
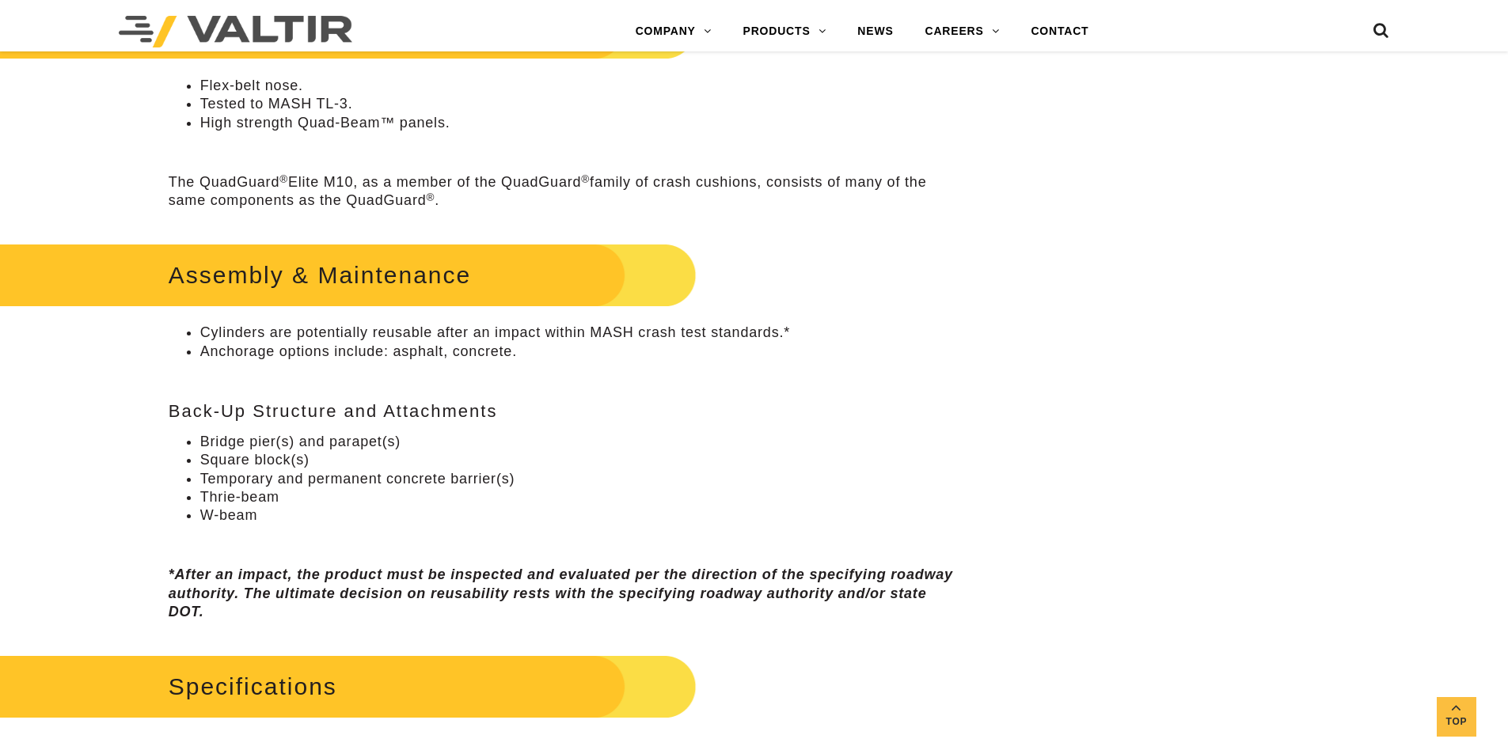
scroll to position [37, 0]
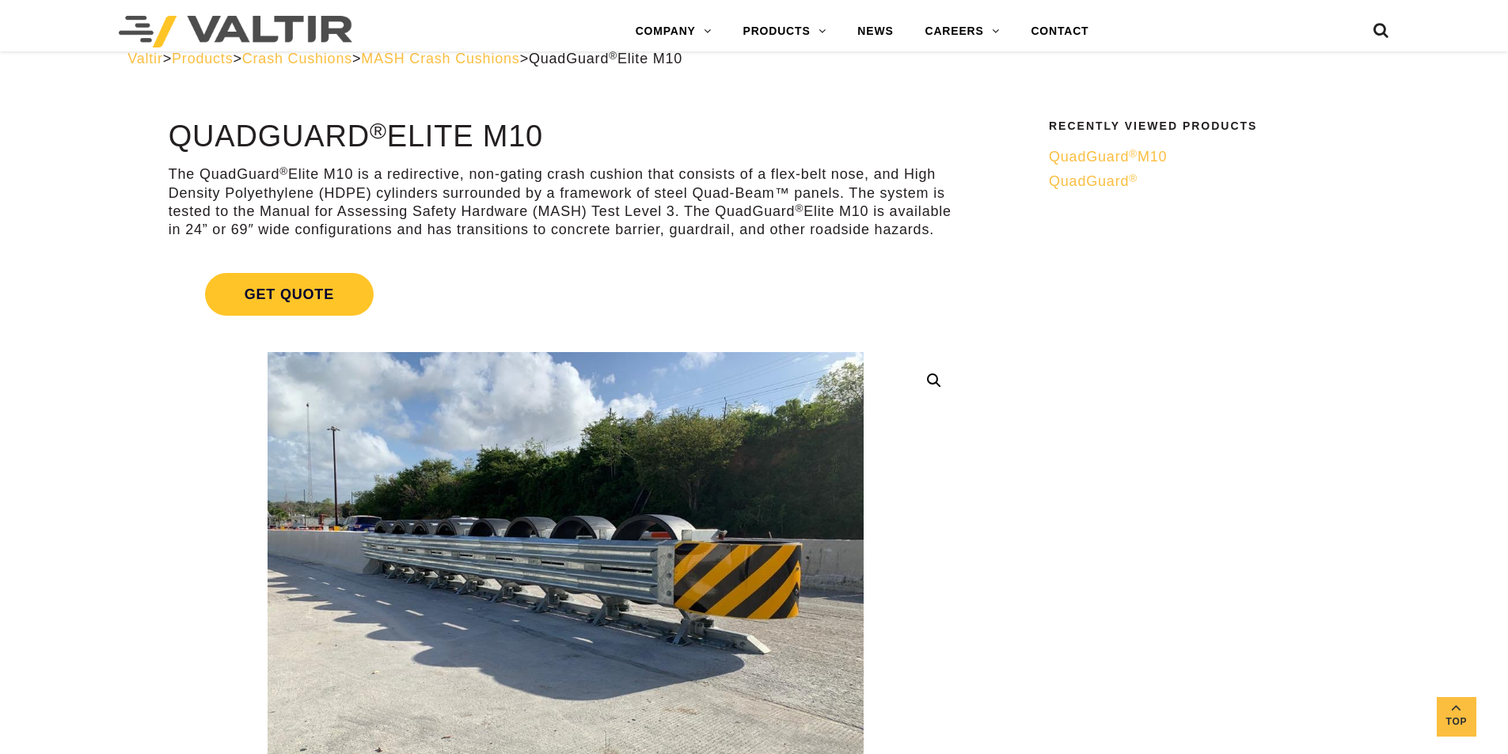
drag, startPoint x: 623, startPoint y: 344, endPoint x: 660, endPoint y: 202, distance: 147.3
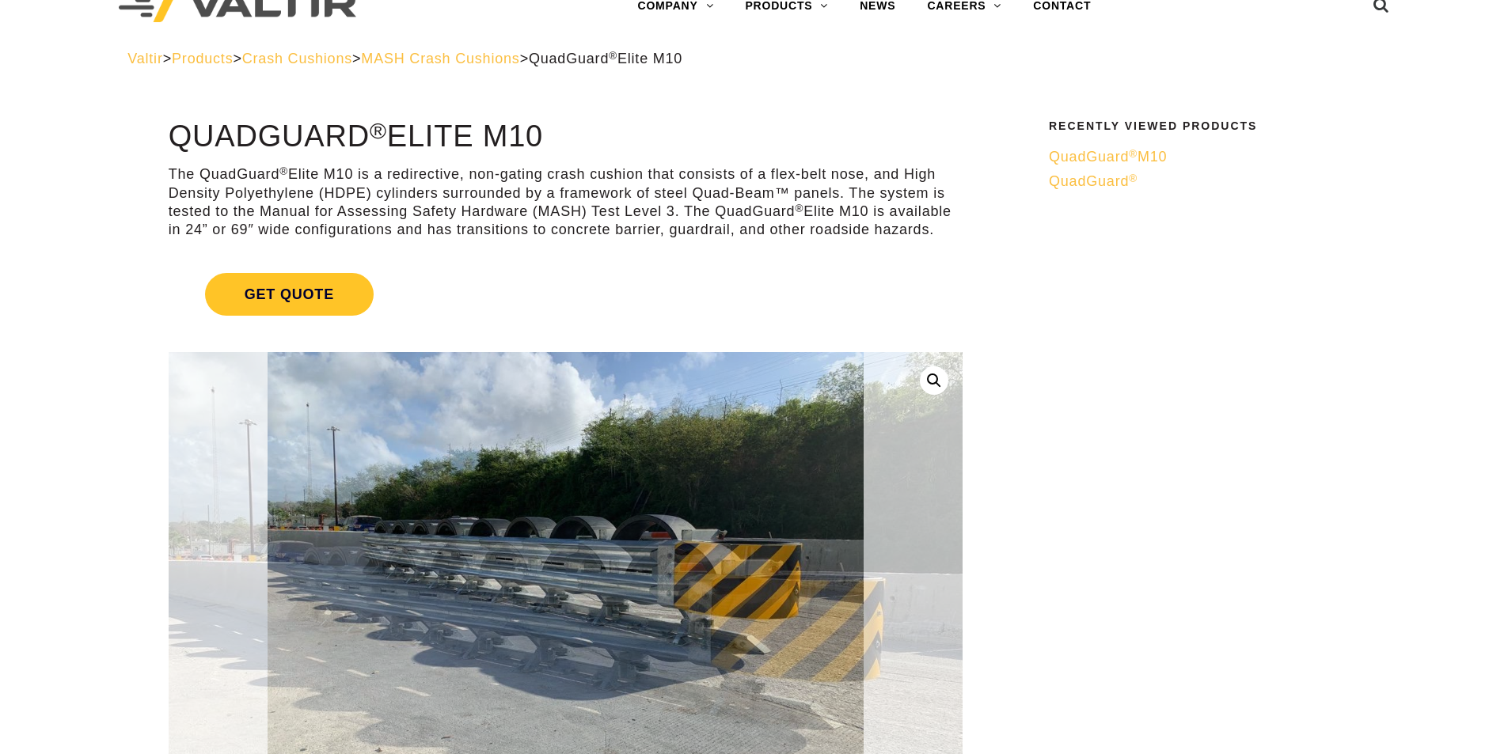
scroll to position [0, 0]
